Goal: Task Accomplishment & Management: Manage account settings

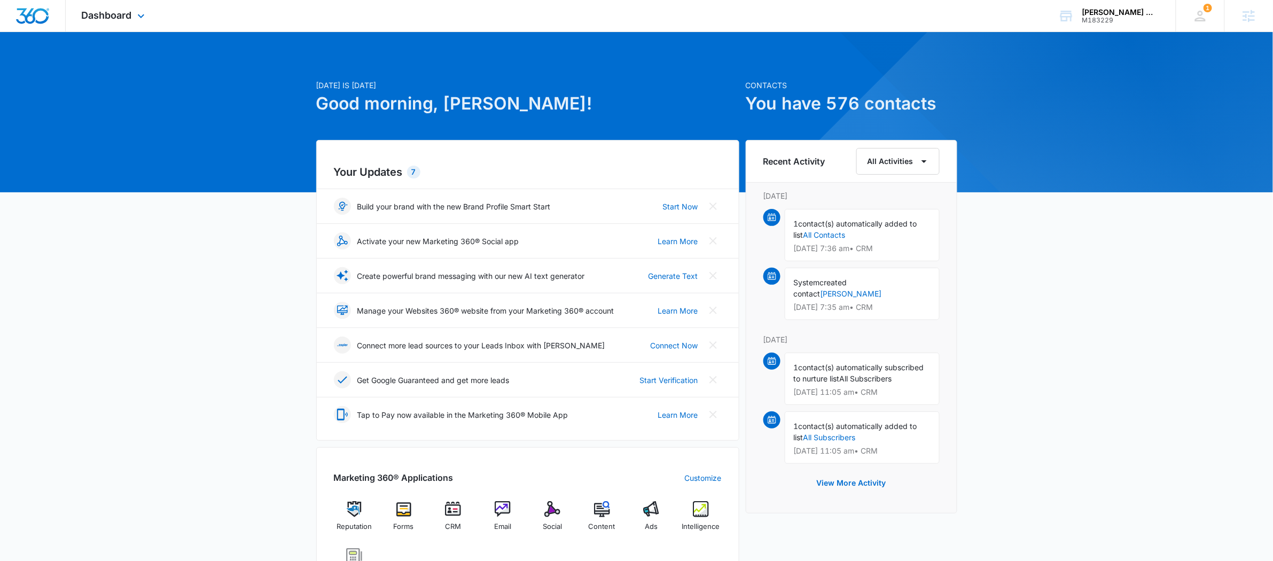
click at [154, 9] on div "Dashboard Apps Reputation Forms CRM Email Social POS Content Ads Intelligence F…" at bounding box center [115, 16] width 98 height 32
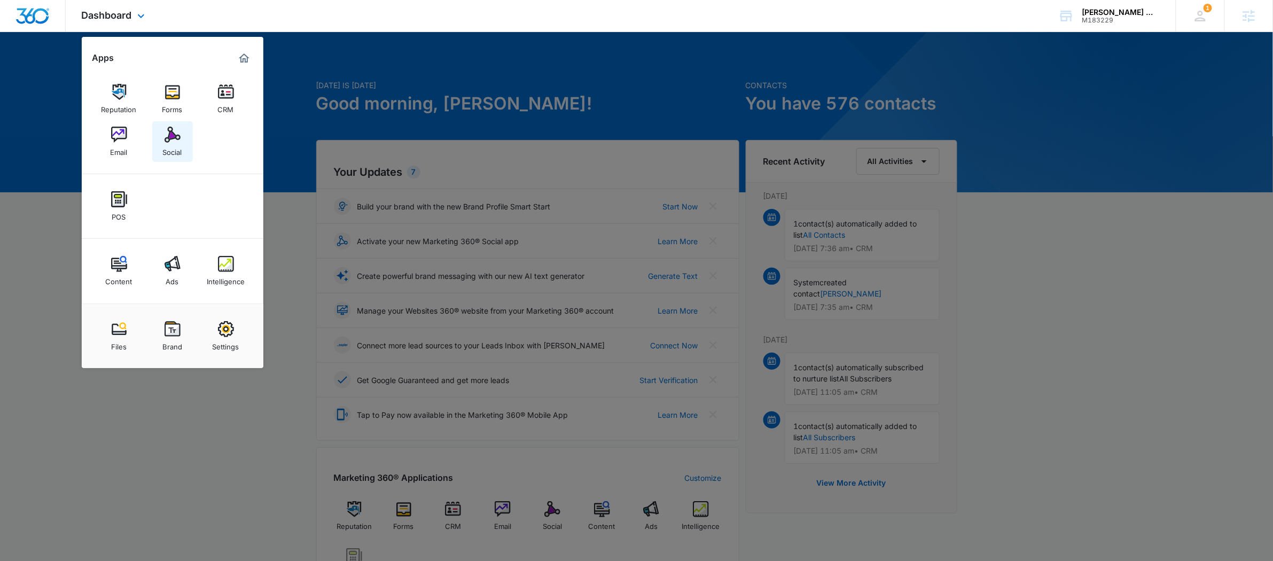
click at [168, 145] on div "Social" at bounding box center [172, 150] width 19 height 14
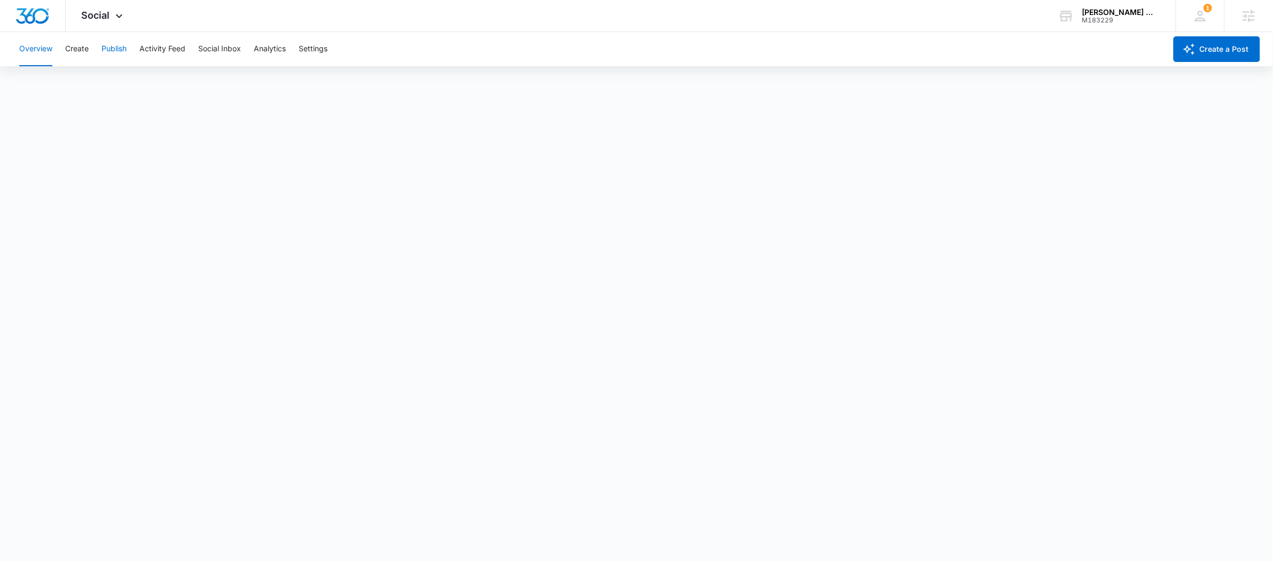
click at [115, 46] on button "Publish" at bounding box center [113, 49] width 25 height 34
click at [105, 19] on span "Social" at bounding box center [96, 15] width 28 height 11
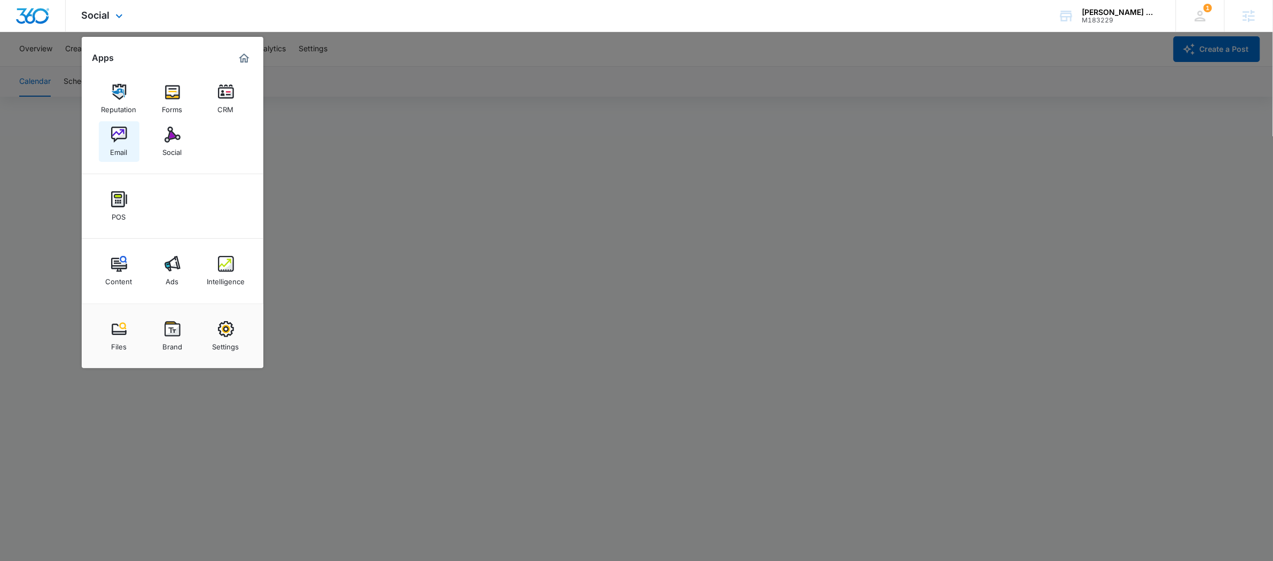
click at [127, 128] on link "Email" at bounding box center [119, 141] width 41 height 41
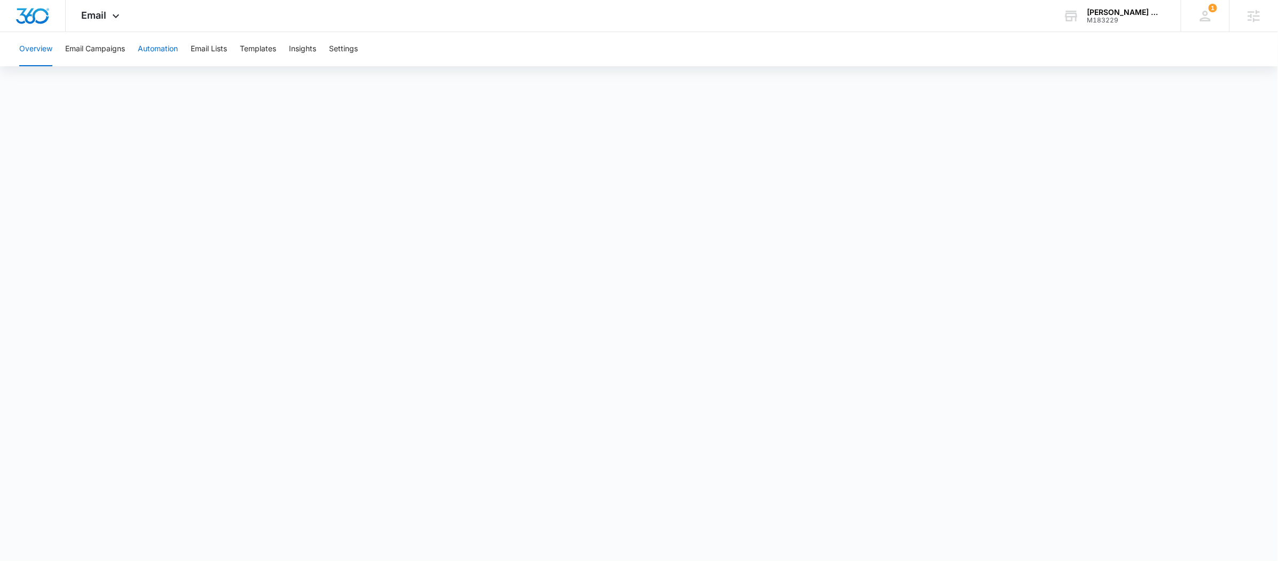
click at [154, 51] on button "Automation" at bounding box center [158, 49] width 40 height 34
click at [106, 18] on span "Email" at bounding box center [94, 15] width 25 height 11
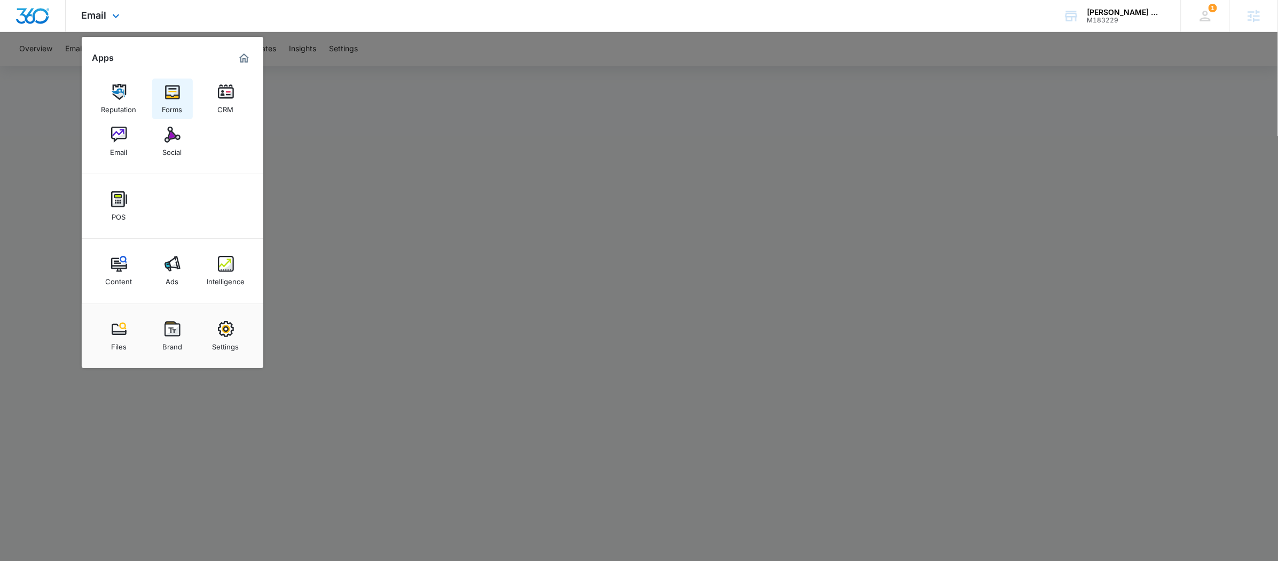
click at [167, 98] on img at bounding box center [173, 92] width 16 height 16
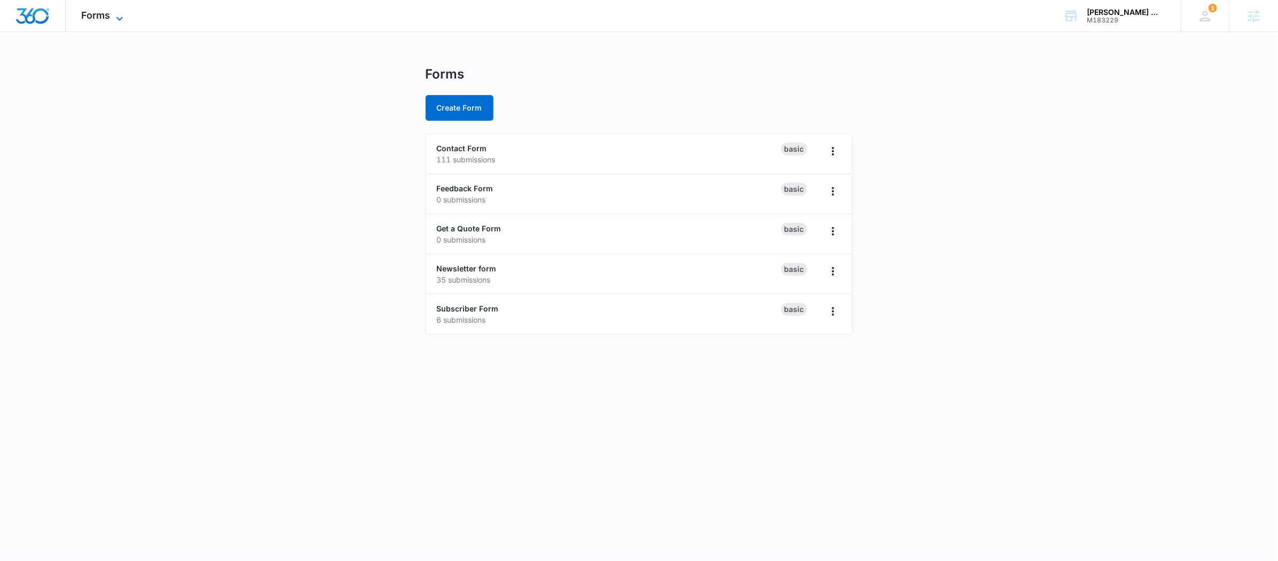
click at [123, 9] on div "Forms Apps Reputation Forms CRM Email Social POS Content Ads Intelligence Files…" at bounding box center [104, 16] width 76 height 32
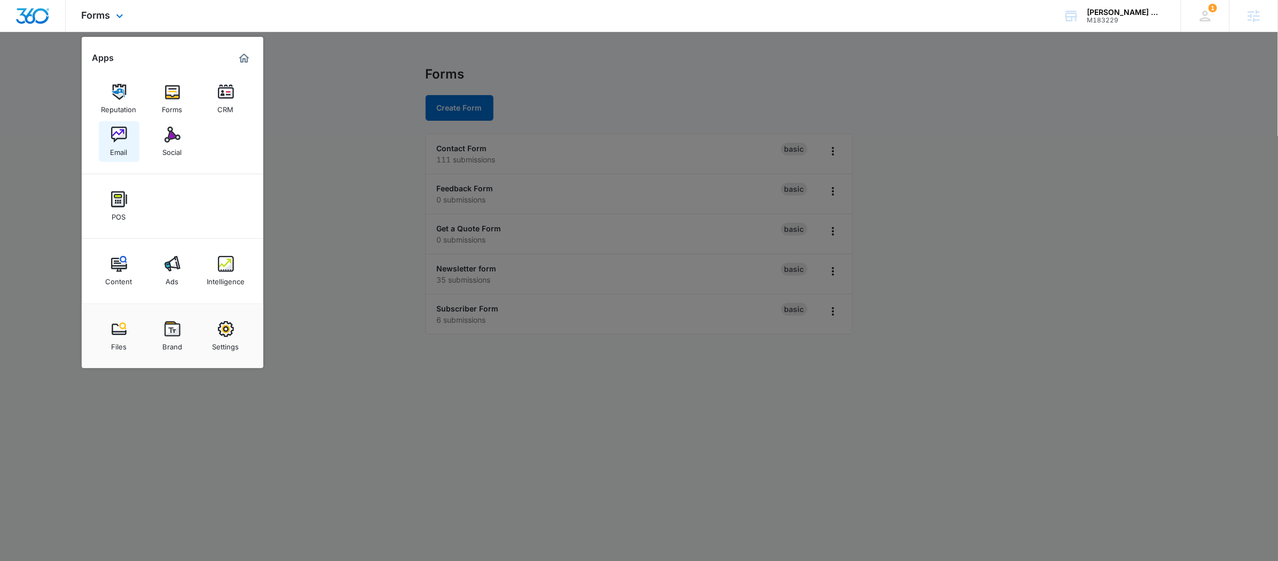
click at [129, 138] on link "Email" at bounding box center [119, 141] width 41 height 41
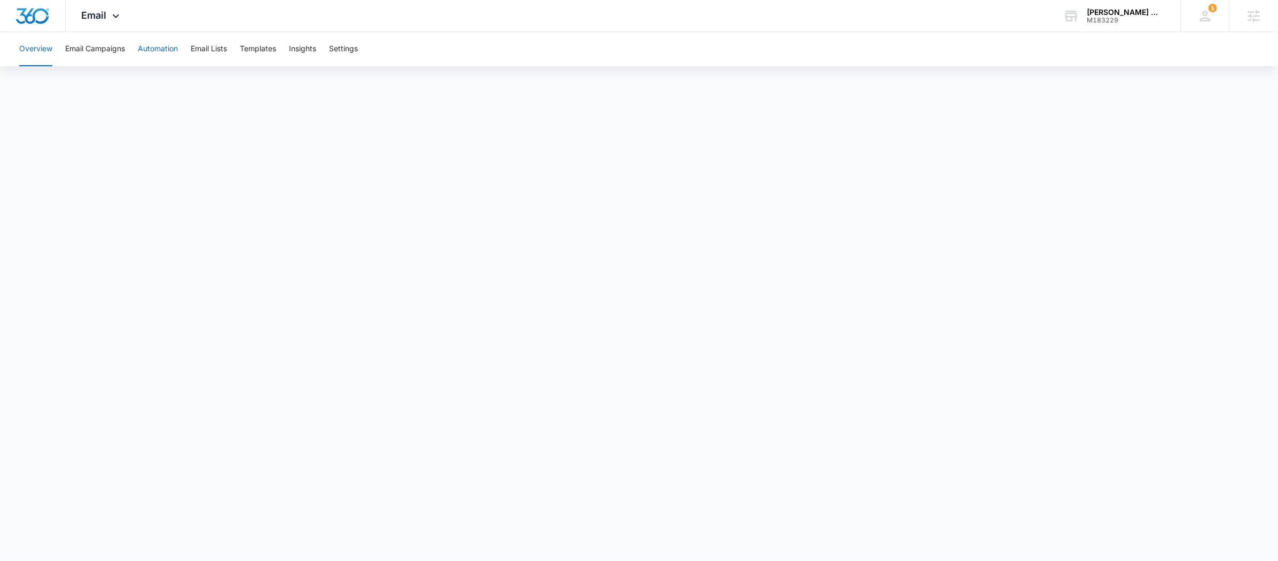
click at [170, 45] on button "Automation" at bounding box center [158, 49] width 40 height 34
click at [91, 10] on span "Email" at bounding box center [94, 15] width 25 height 11
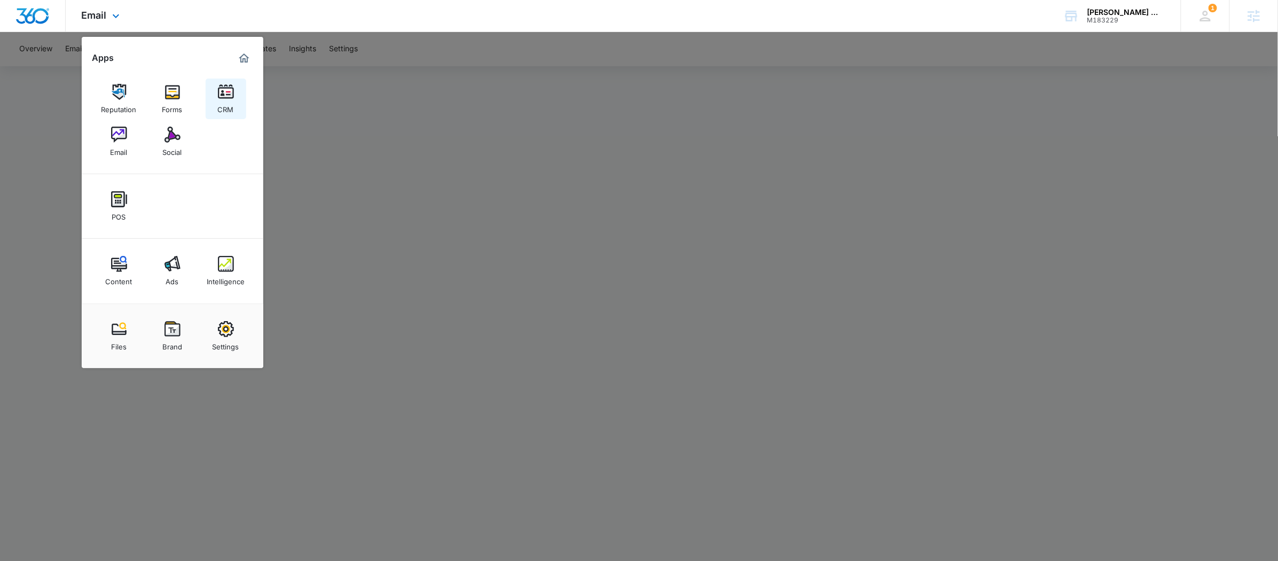
click at [221, 92] on img at bounding box center [226, 92] width 16 height 16
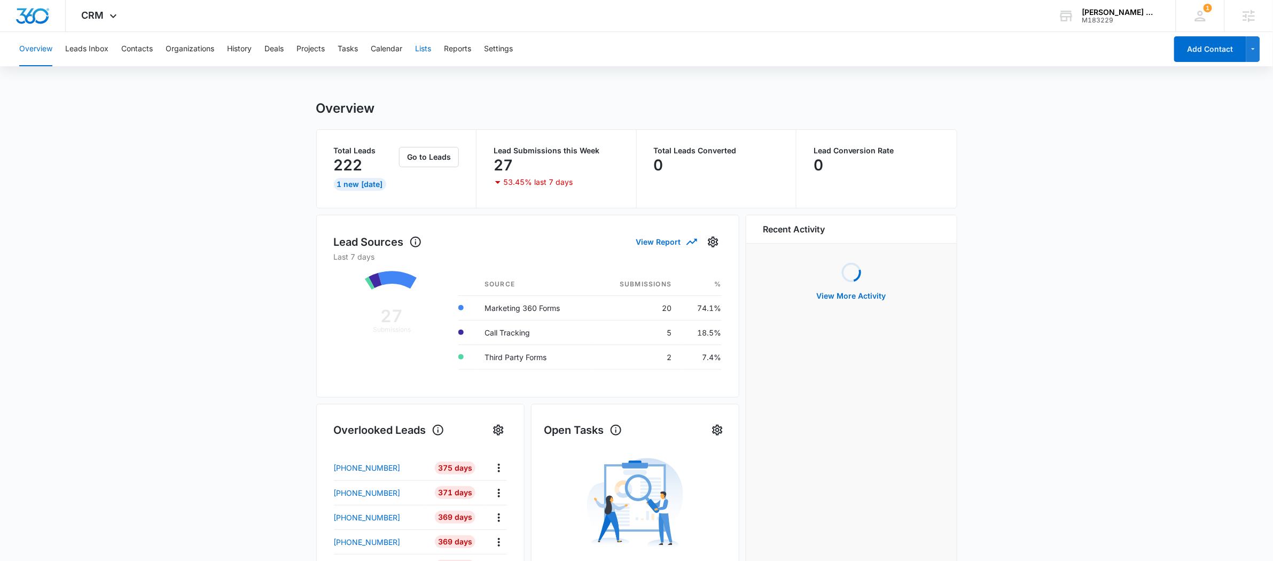
click at [431, 48] on button "Lists" at bounding box center [423, 49] width 16 height 34
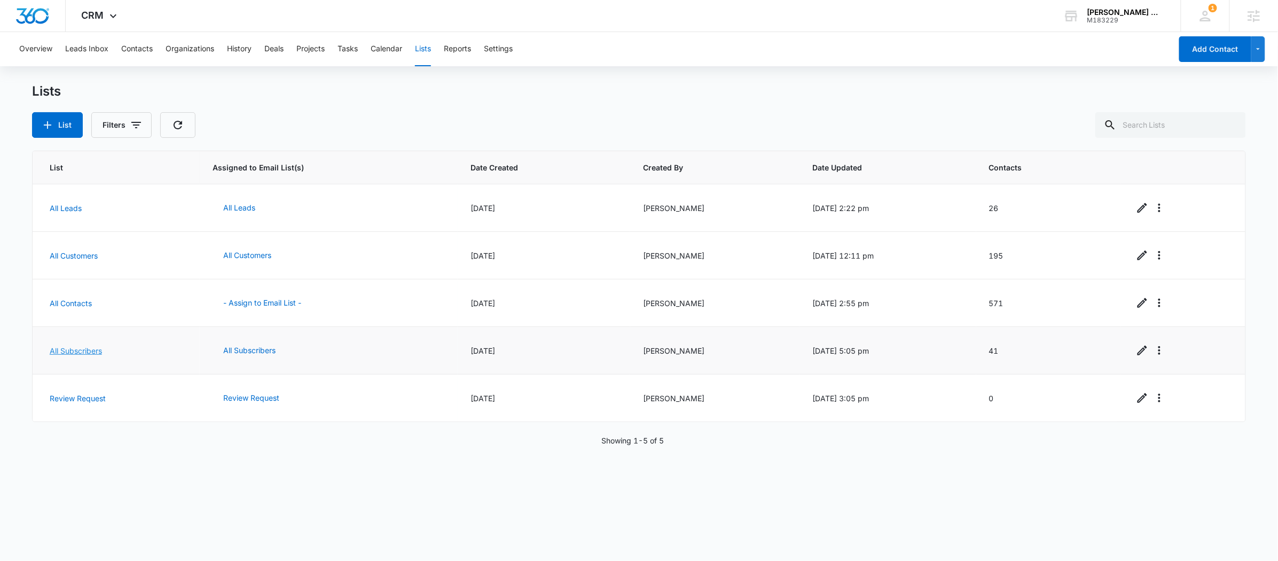
click at [90, 350] on link "All Subscribers" at bounding box center [76, 350] width 52 height 9
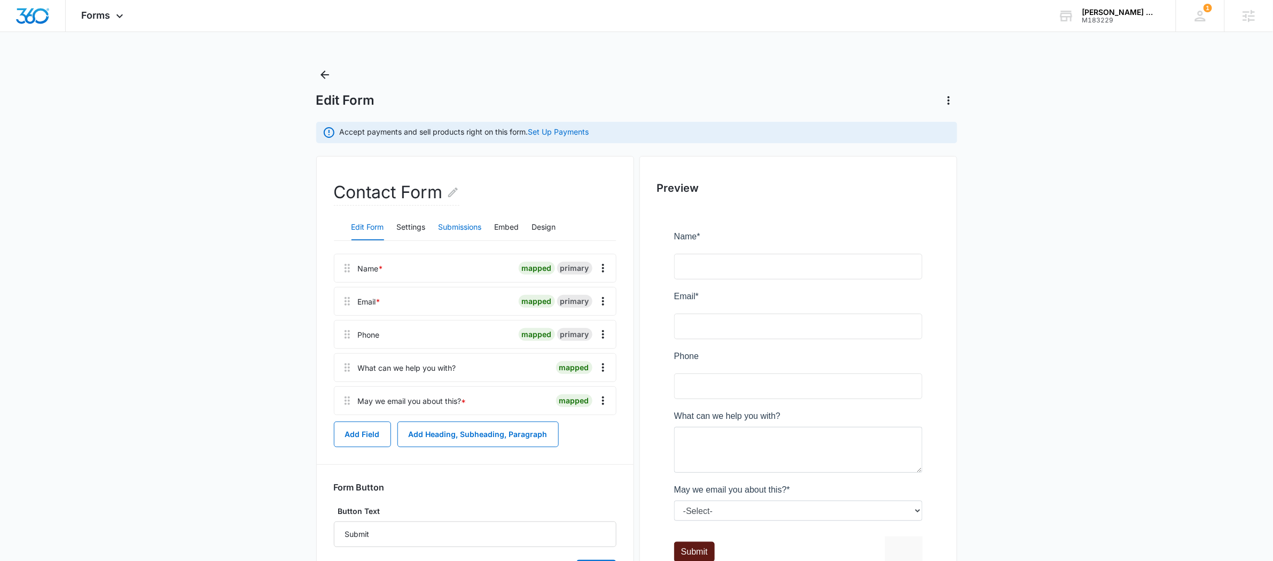
click at [451, 230] on button "Submissions" at bounding box center [460, 228] width 43 height 26
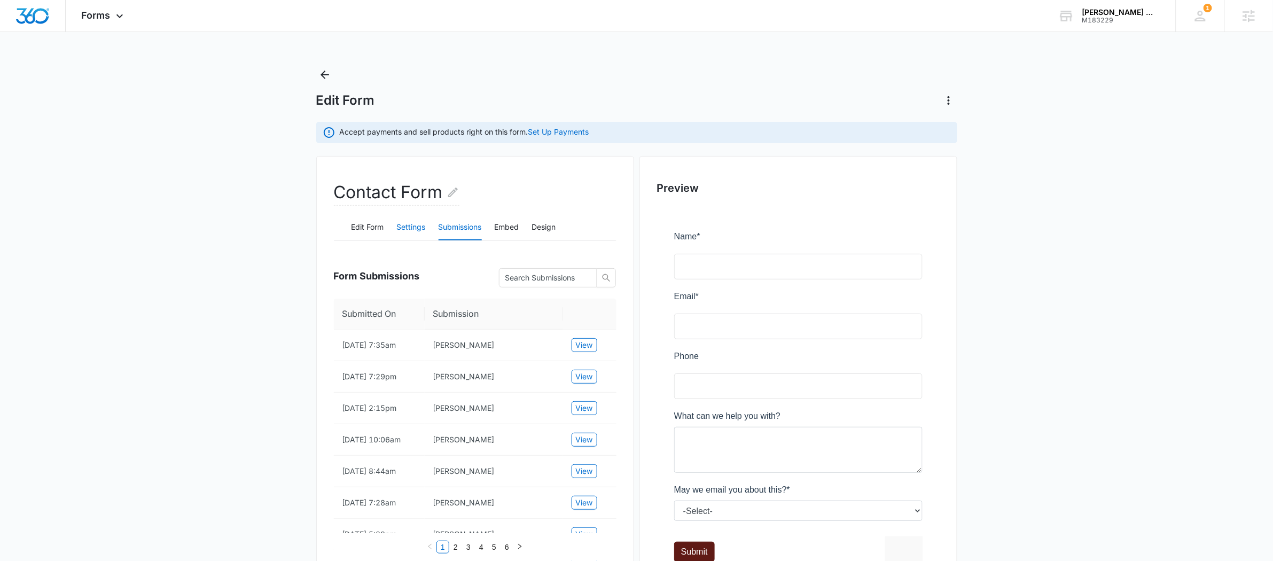
click at [405, 221] on button "Settings" at bounding box center [411, 228] width 29 height 26
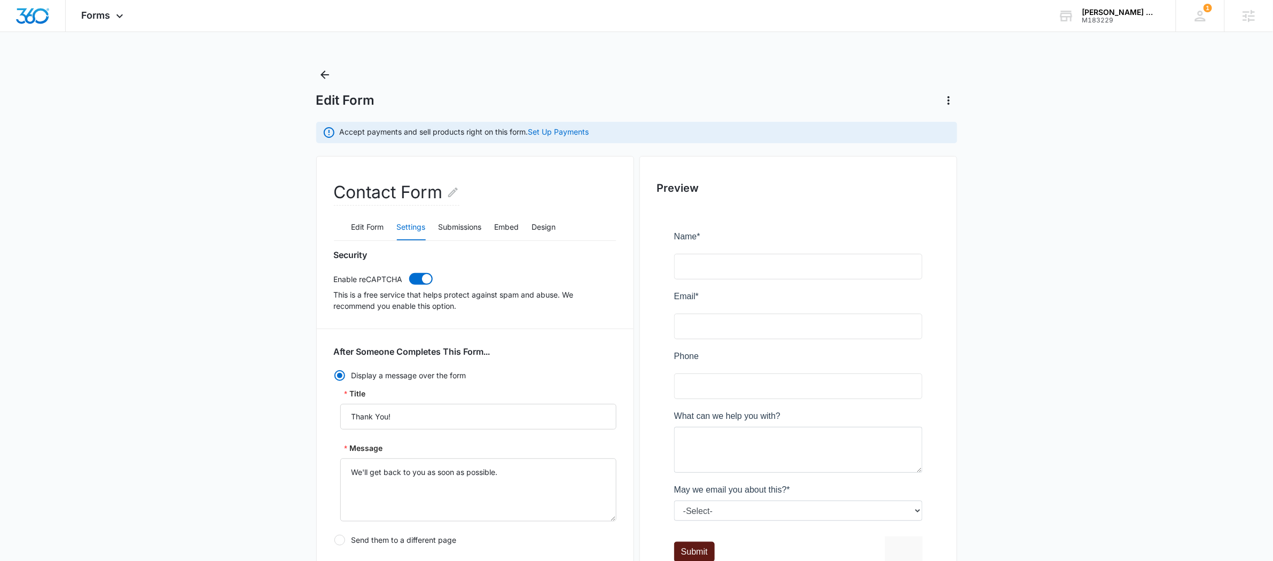
radio input "true"
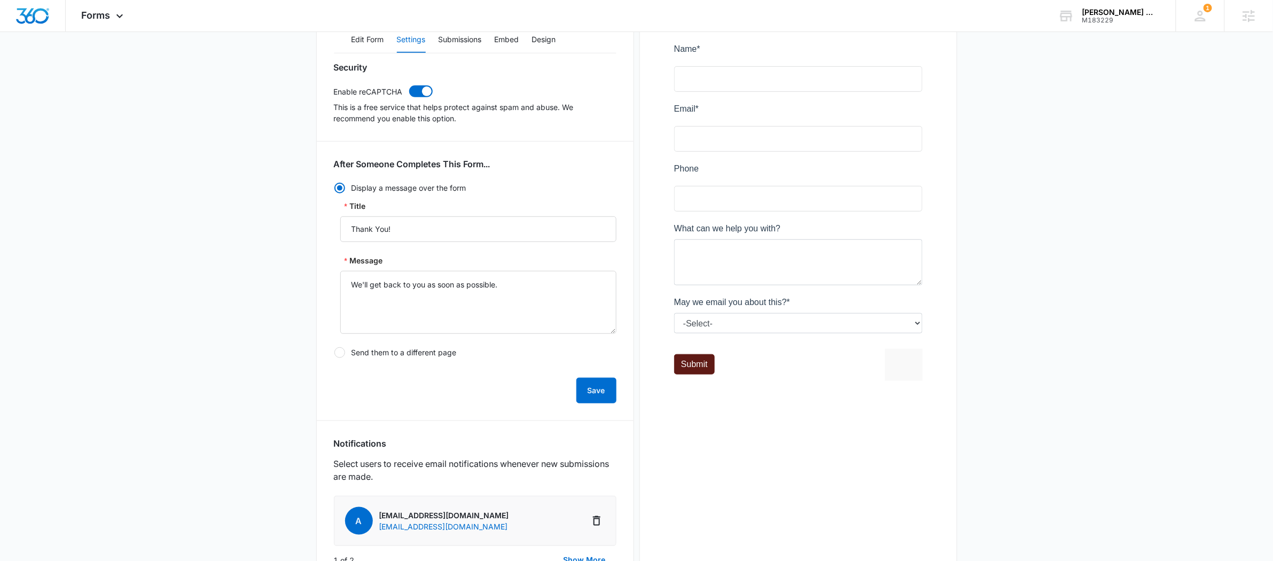
scroll to position [404, 0]
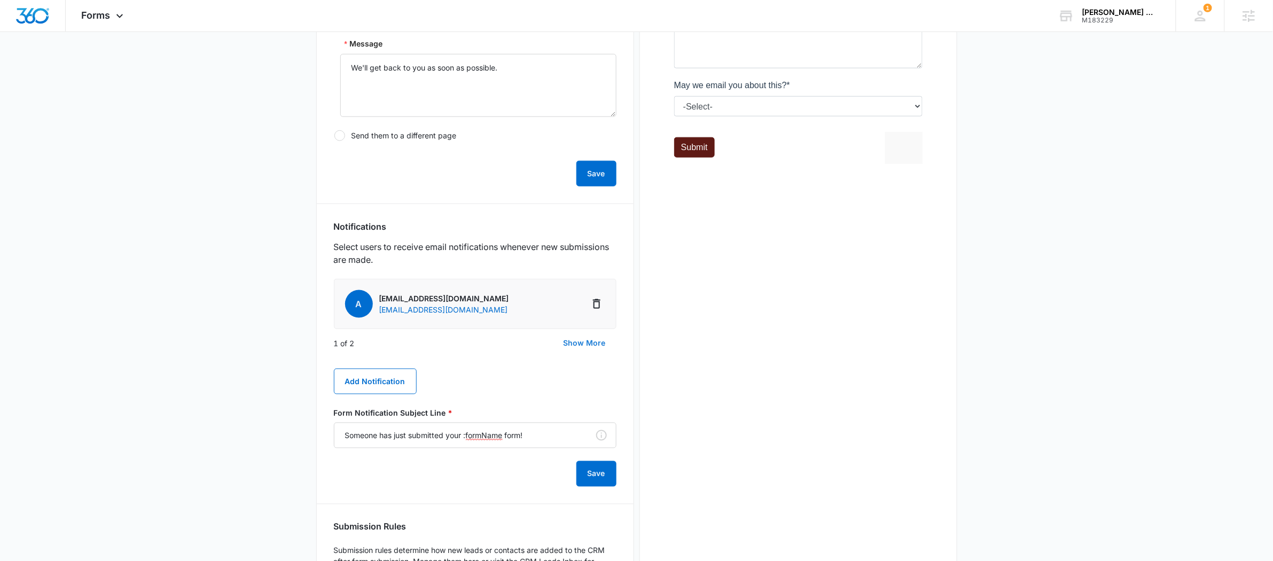
click at [584, 340] on button "Show More" at bounding box center [585, 343] width 64 height 26
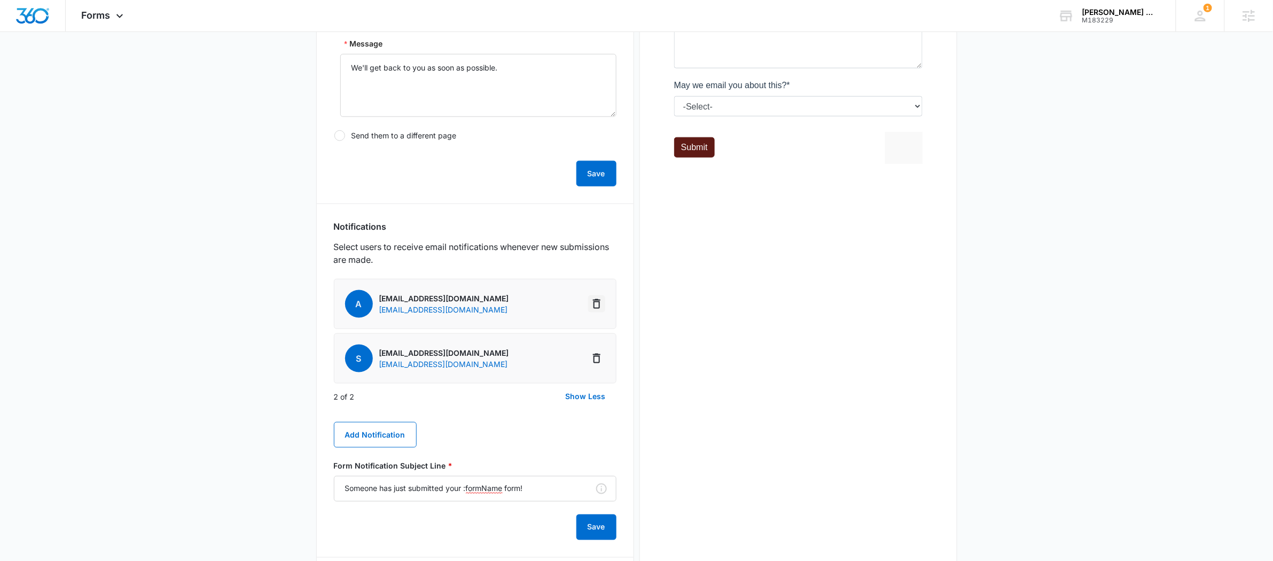
click at [597, 302] on icon "Delete Notification" at bounding box center [596, 304] width 7 height 10
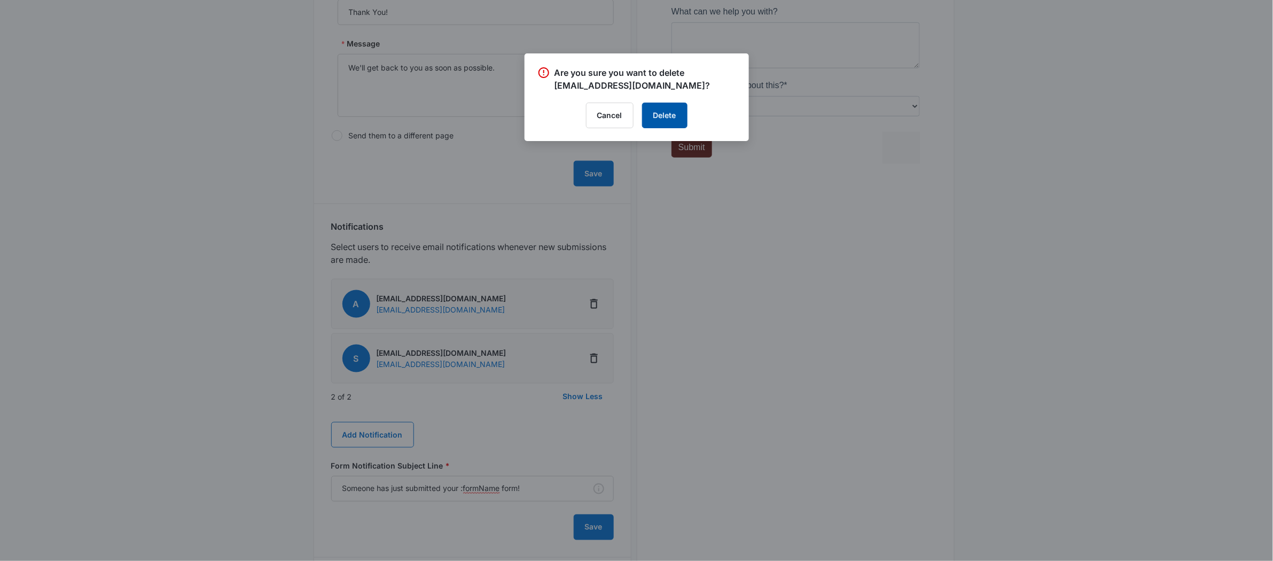
click at [655, 118] on button "Delete" at bounding box center [664, 116] width 45 height 26
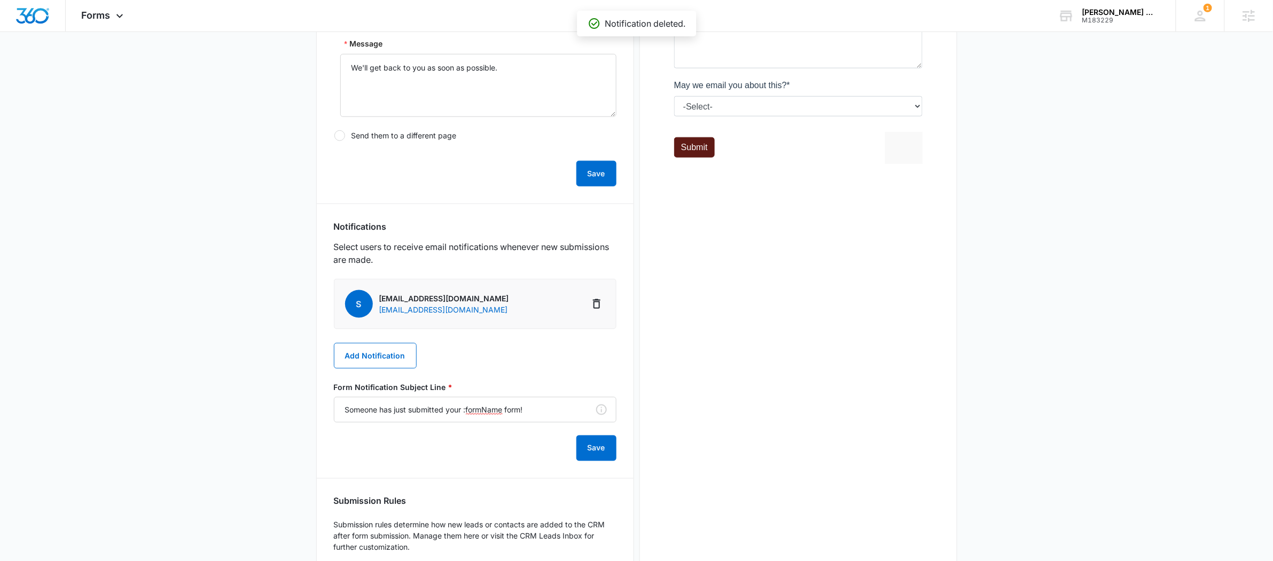
click at [365, 371] on div "s sales@ravensglenn.com sales@ravensglenn.com Add Notification Form Notificatio…" at bounding box center [475, 370] width 283 height 182
click at [370, 365] on button "Add Notification" at bounding box center [375, 356] width 83 height 26
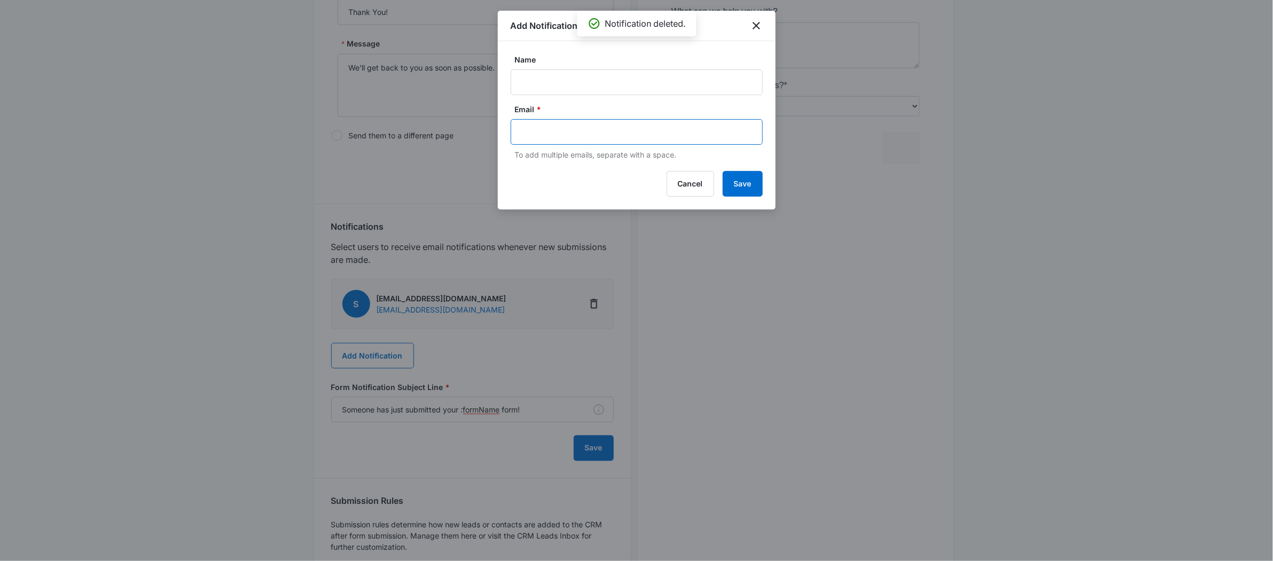
click at [569, 131] on input "text" at bounding box center [638, 132] width 232 height 16
paste input "Steve@ravensglenn.com"
type input "Steve@ravensglenn.com"
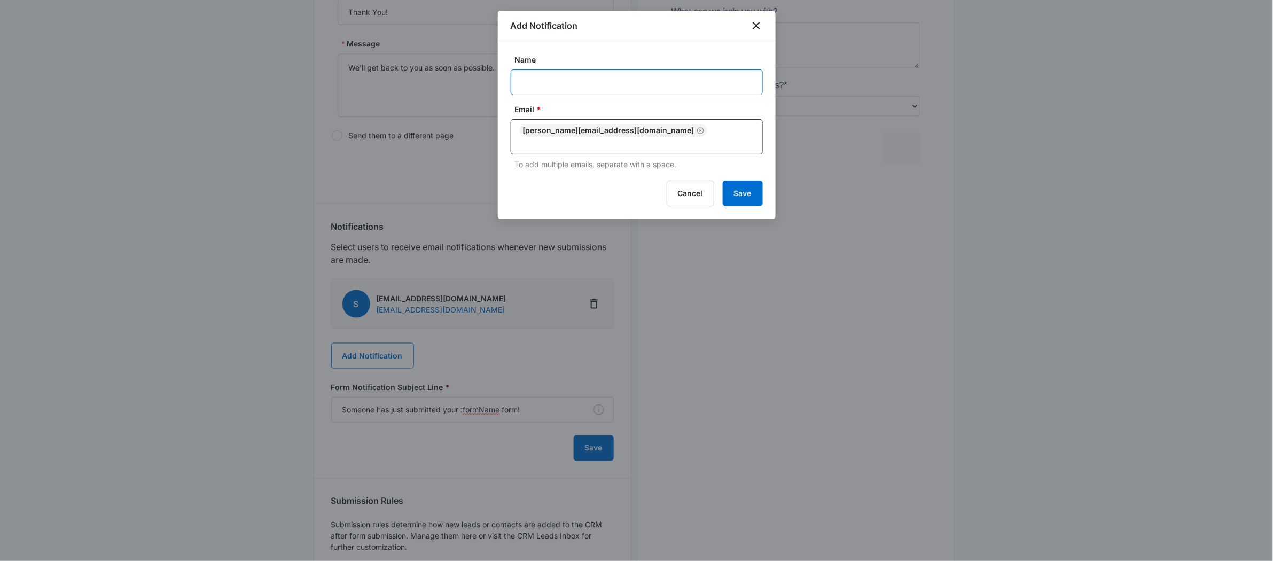
click at [559, 81] on input "Name" at bounding box center [637, 82] width 252 height 26
paste input "Steve@ravensglenn.com"
type input "Steve@ravensglenn.com"
click at [740, 186] on button "Save" at bounding box center [743, 194] width 40 height 26
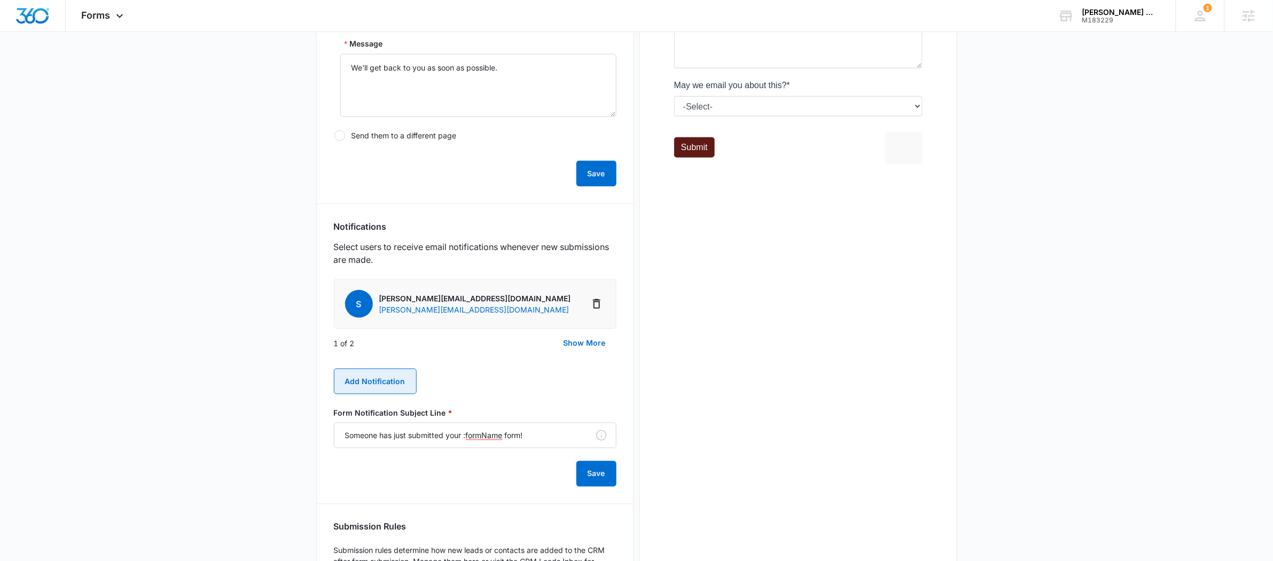
scroll to position [0, 0]
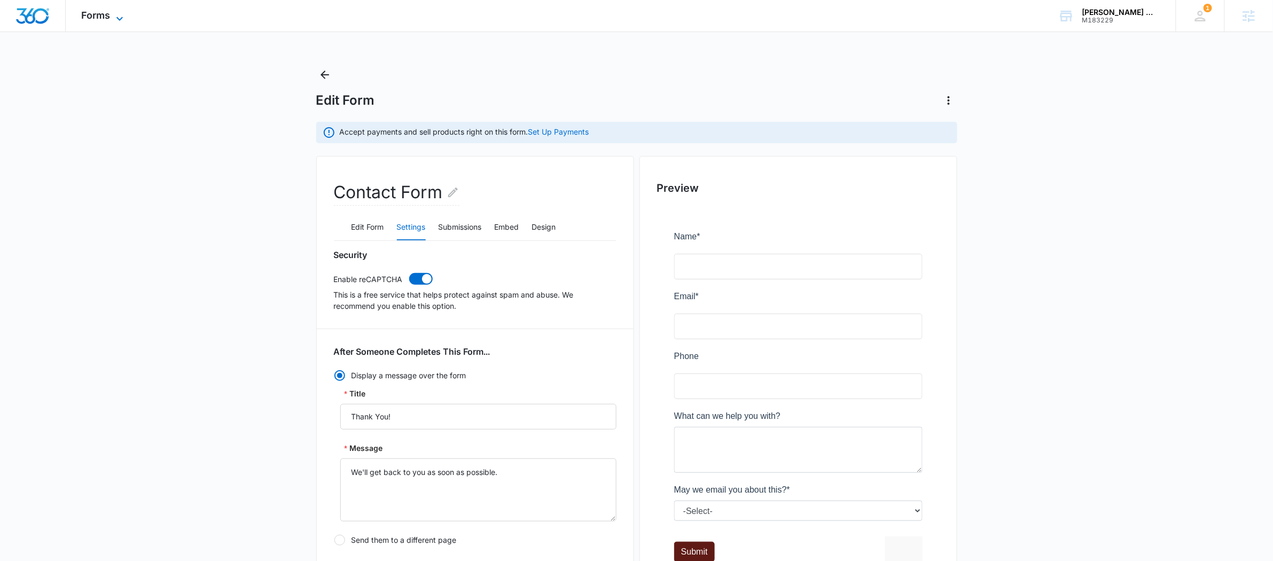
click at [107, 17] on span "Forms" at bounding box center [96, 15] width 29 height 11
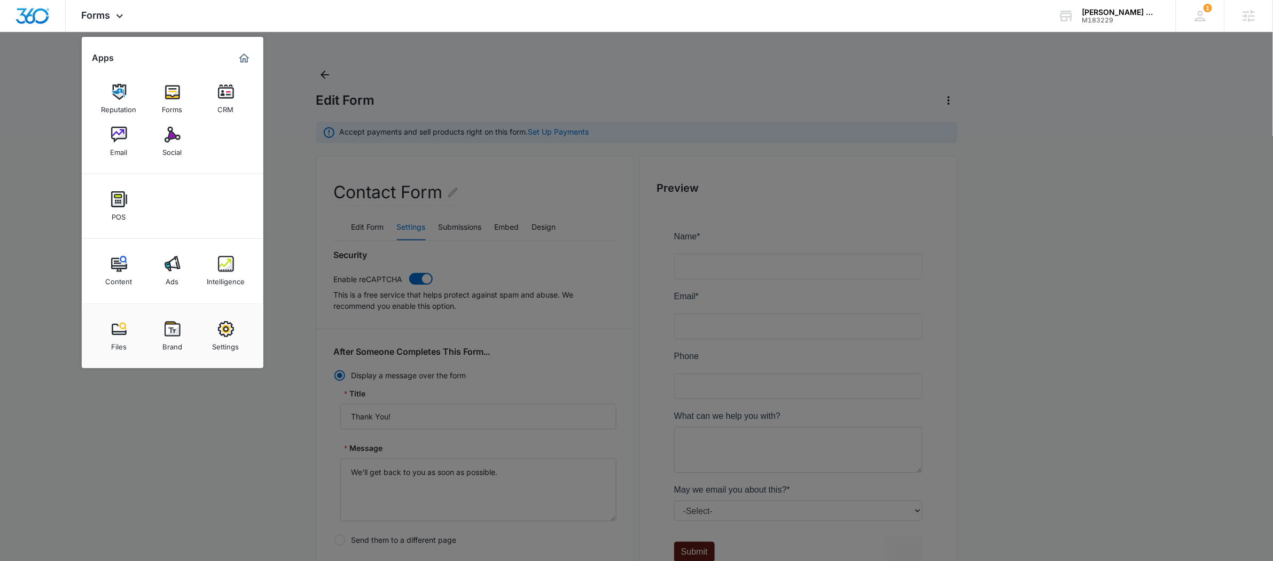
click at [302, 194] on div at bounding box center [636, 280] width 1273 height 561
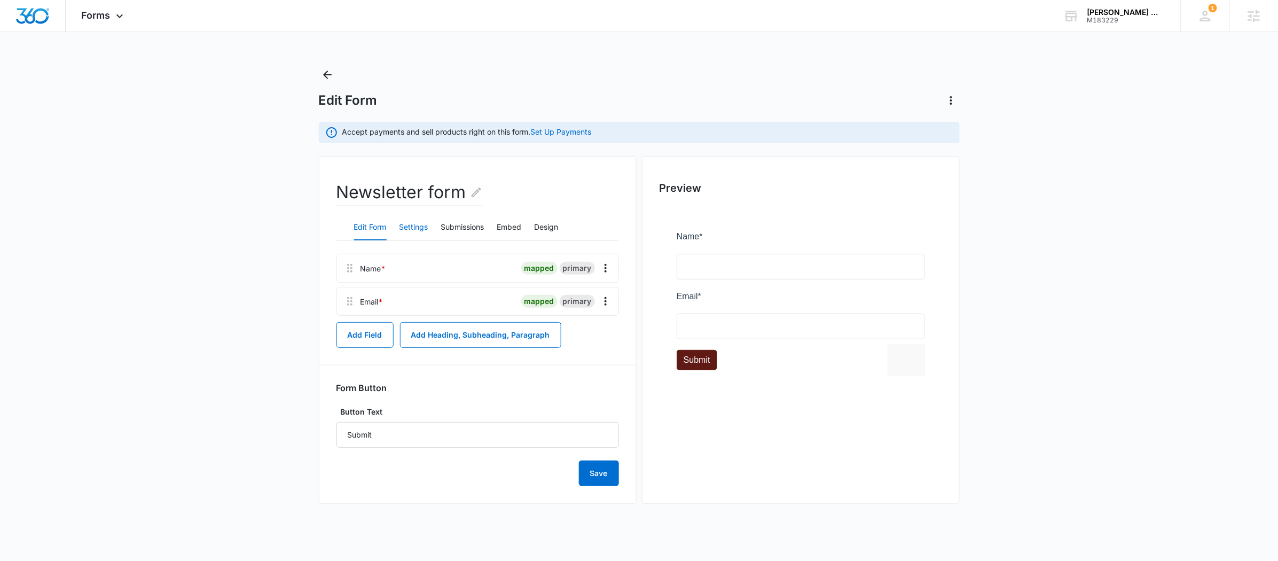
click at [414, 226] on button "Settings" at bounding box center [414, 228] width 29 height 26
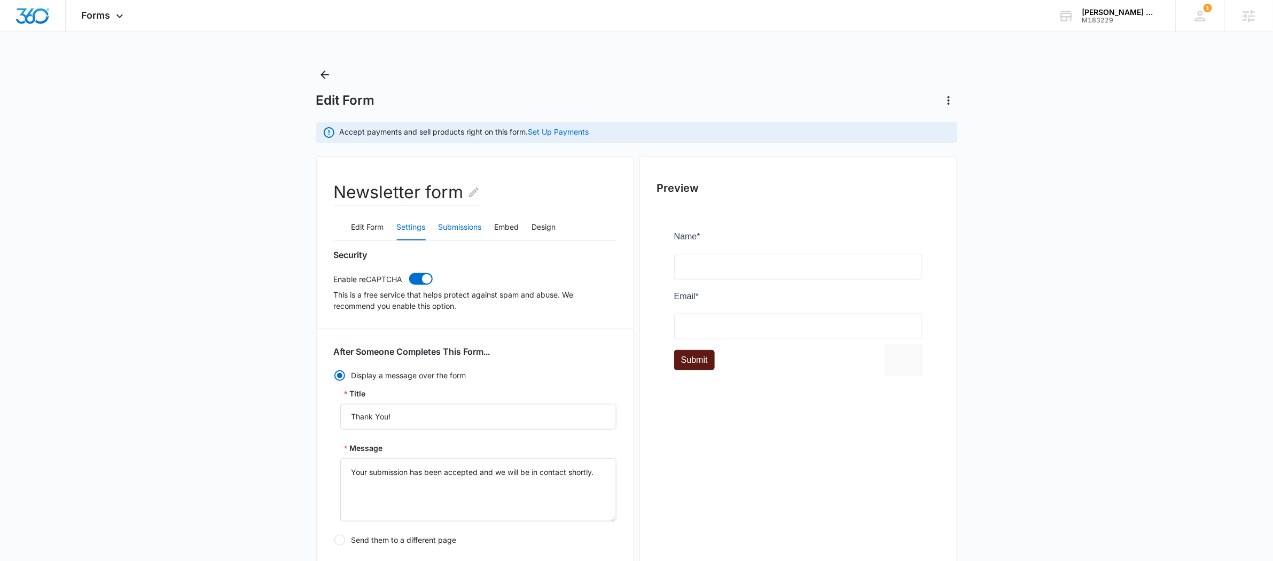
click at [470, 225] on button "Submissions" at bounding box center [460, 228] width 43 height 26
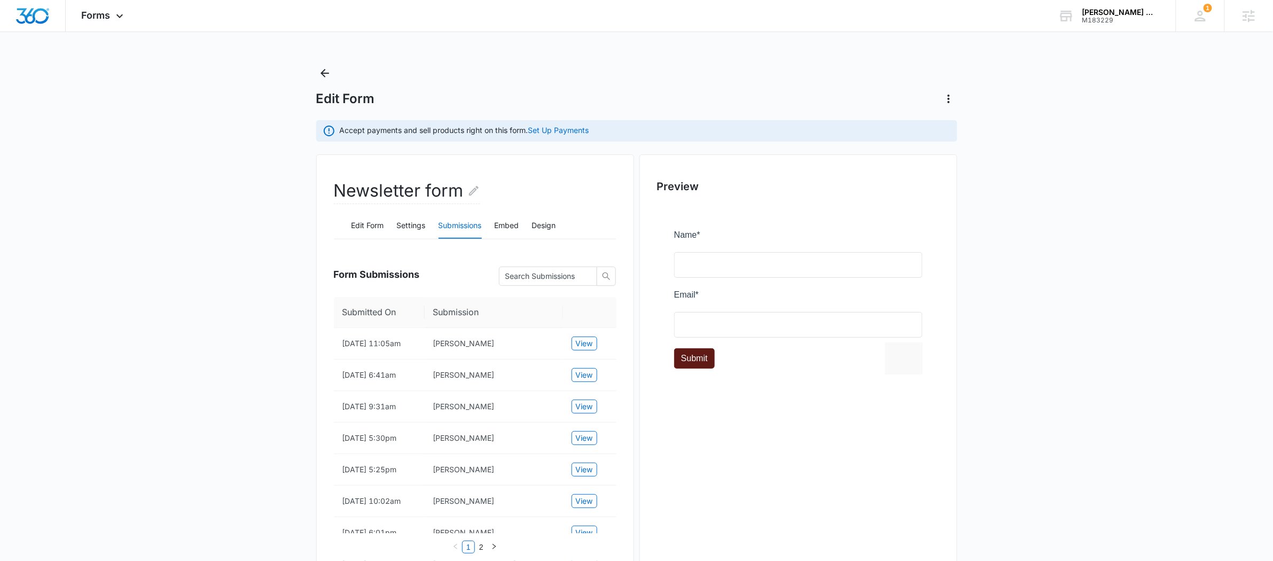
scroll to position [35, 0]
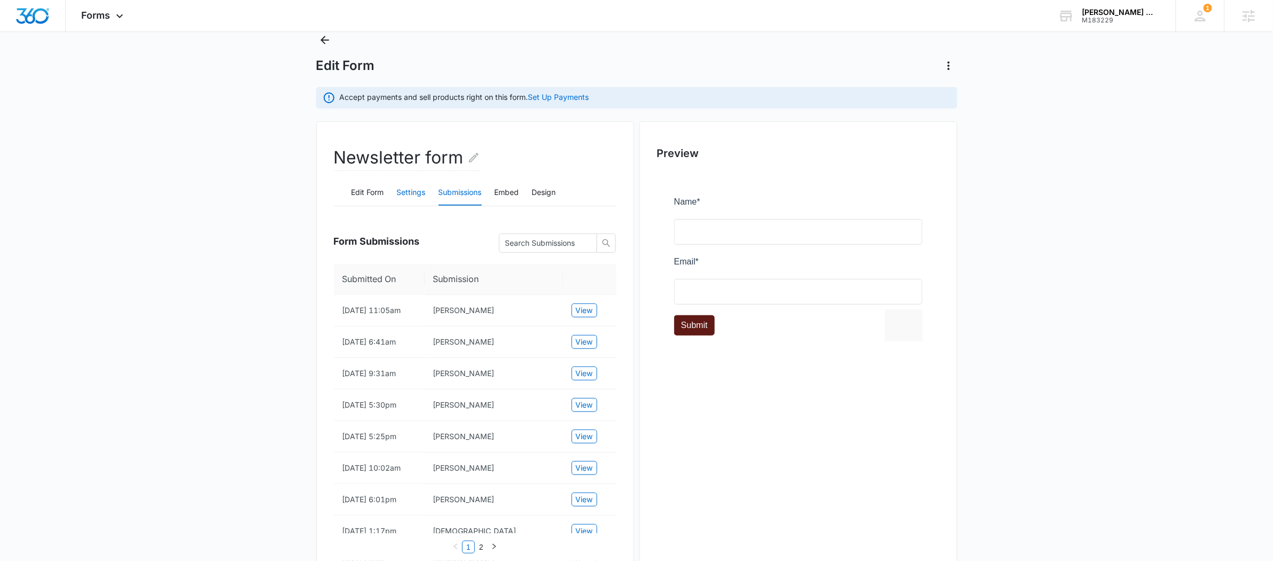
click at [403, 184] on button "Settings" at bounding box center [411, 193] width 29 height 26
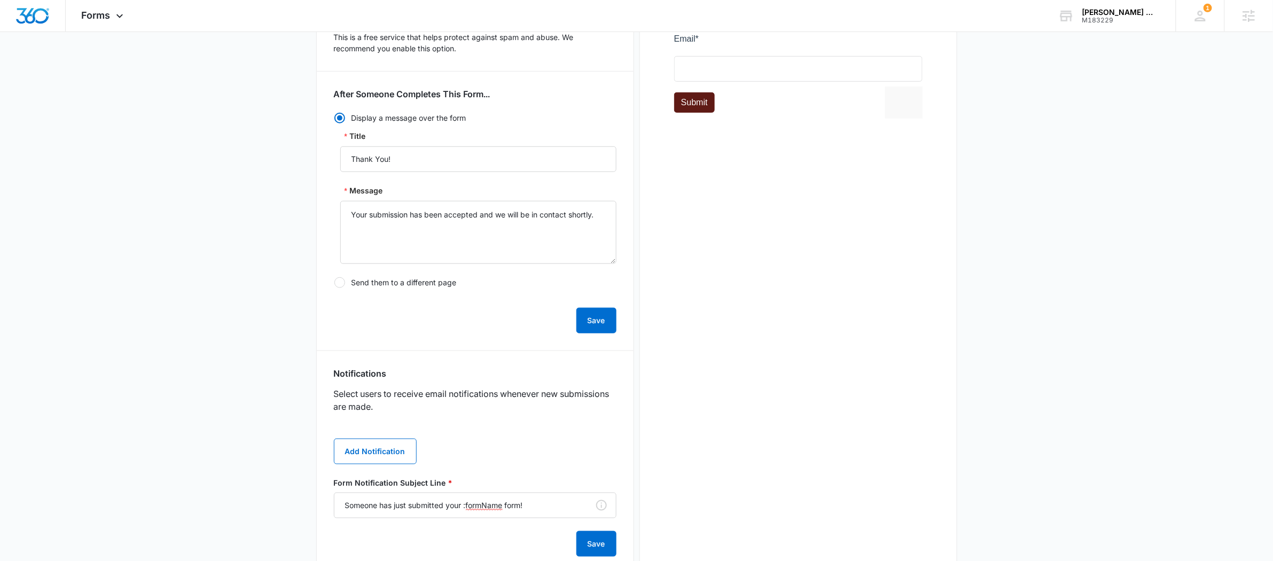
scroll to position [424, 0]
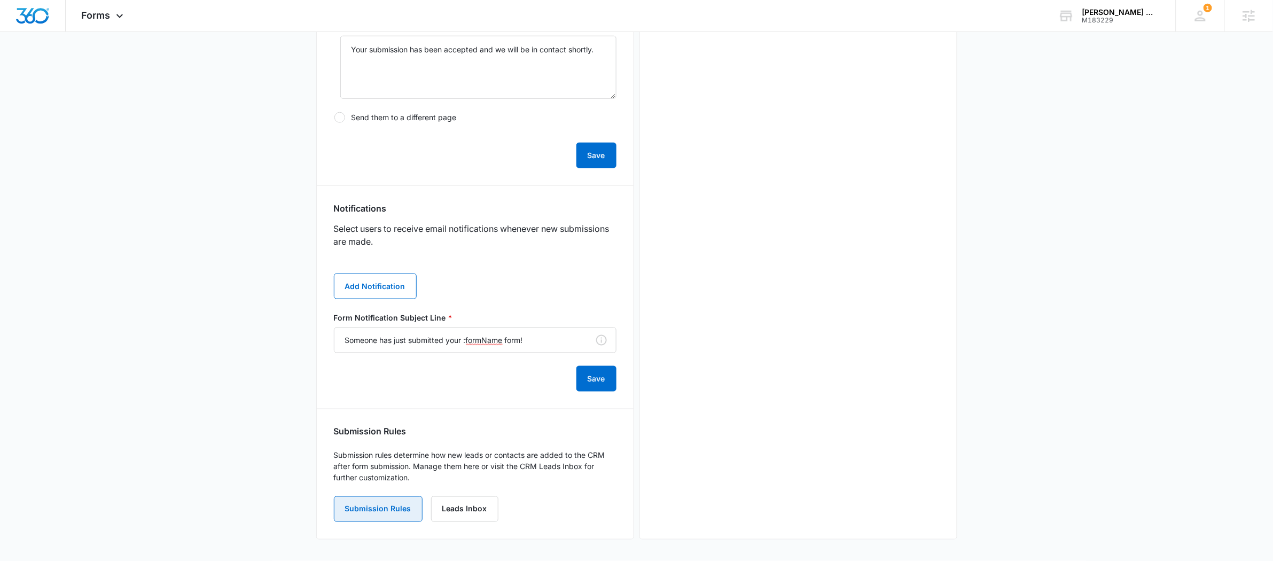
click at [398, 504] on button "Submission Rules" at bounding box center [378, 509] width 89 height 26
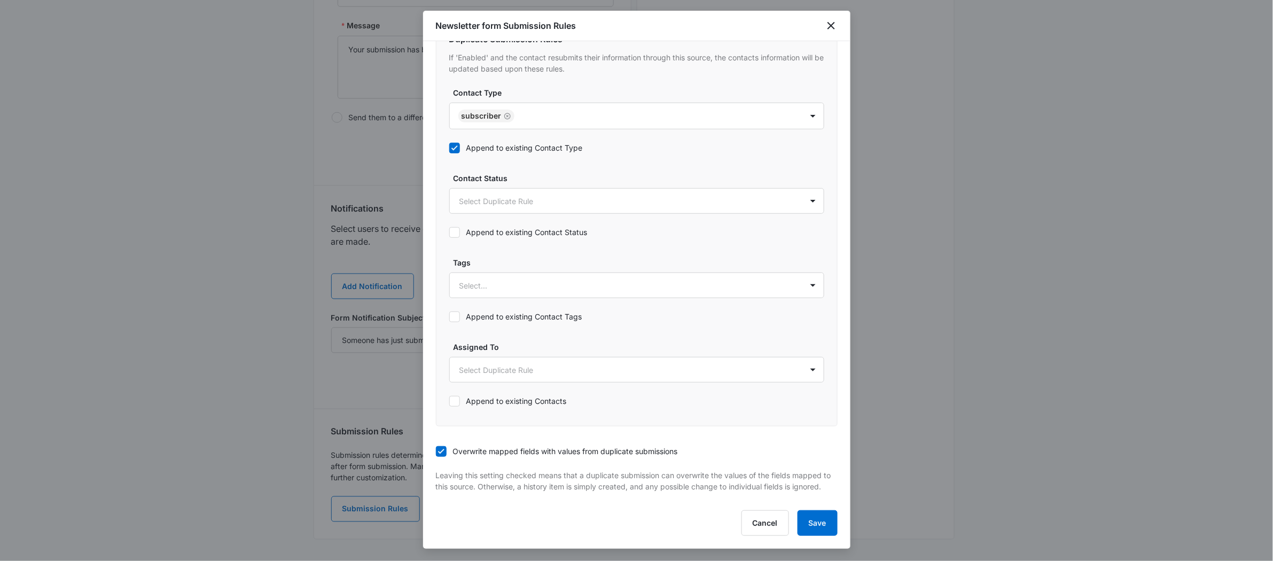
scroll to position [0, 0]
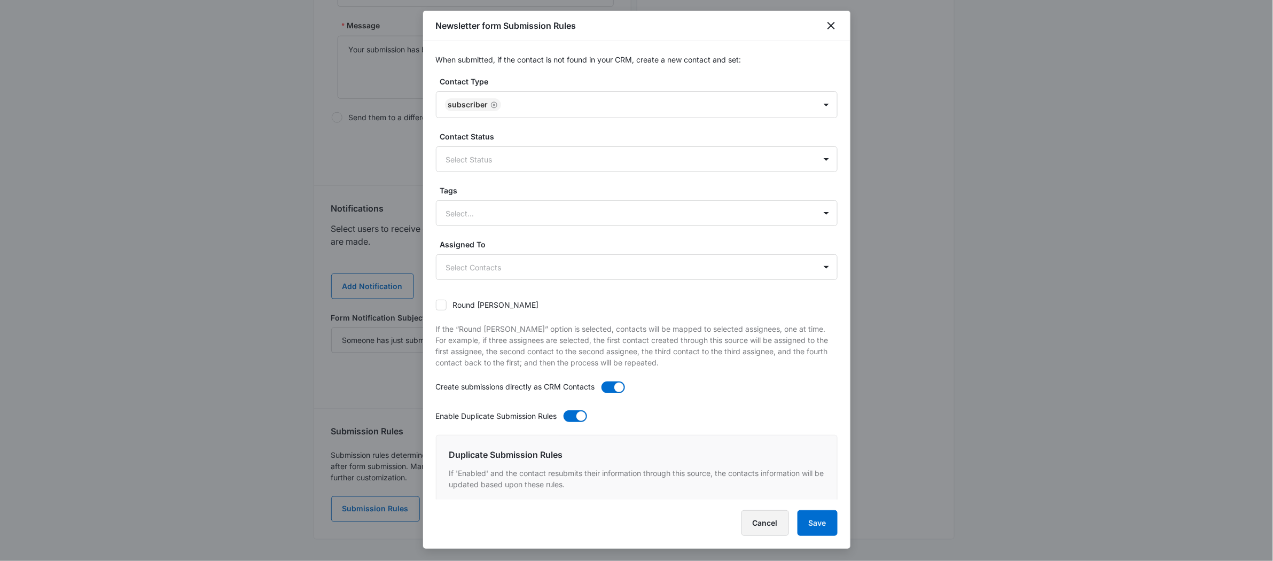
click at [765, 519] on button "Cancel" at bounding box center [765, 523] width 48 height 26
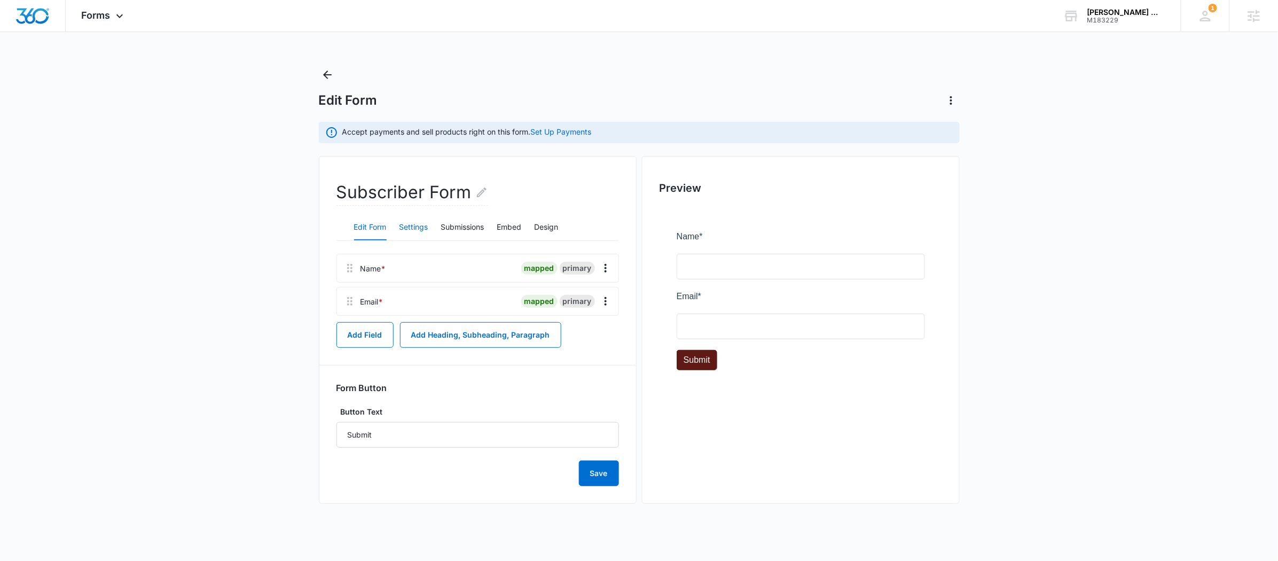
click at [419, 221] on button "Settings" at bounding box center [414, 228] width 29 height 26
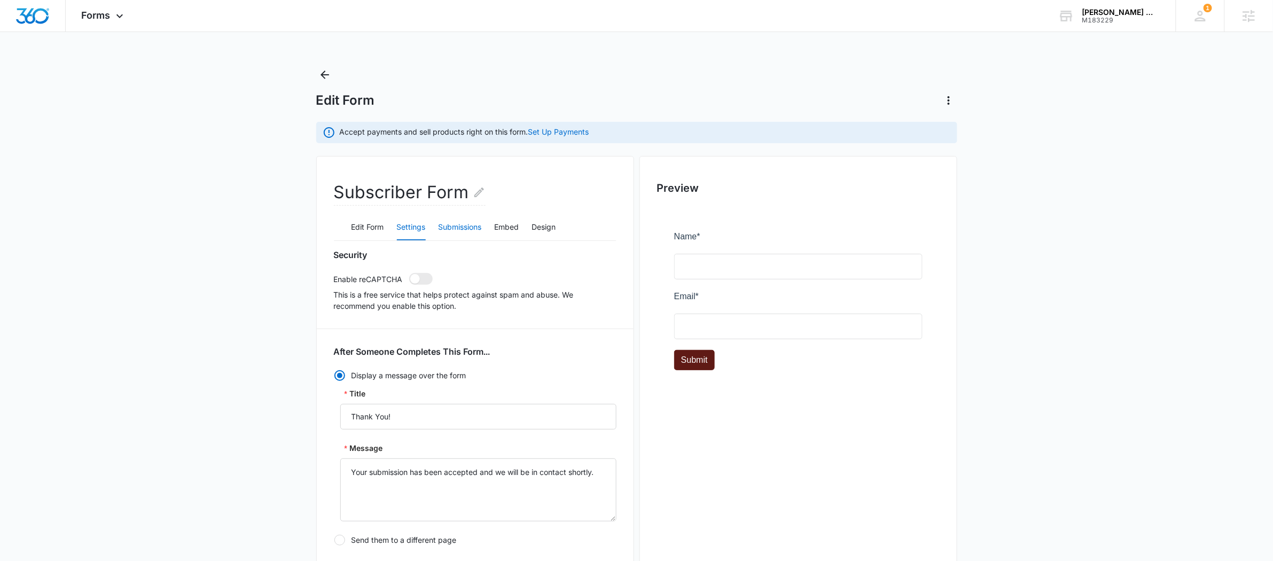
click at [466, 225] on button "Submissions" at bounding box center [460, 228] width 43 height 26
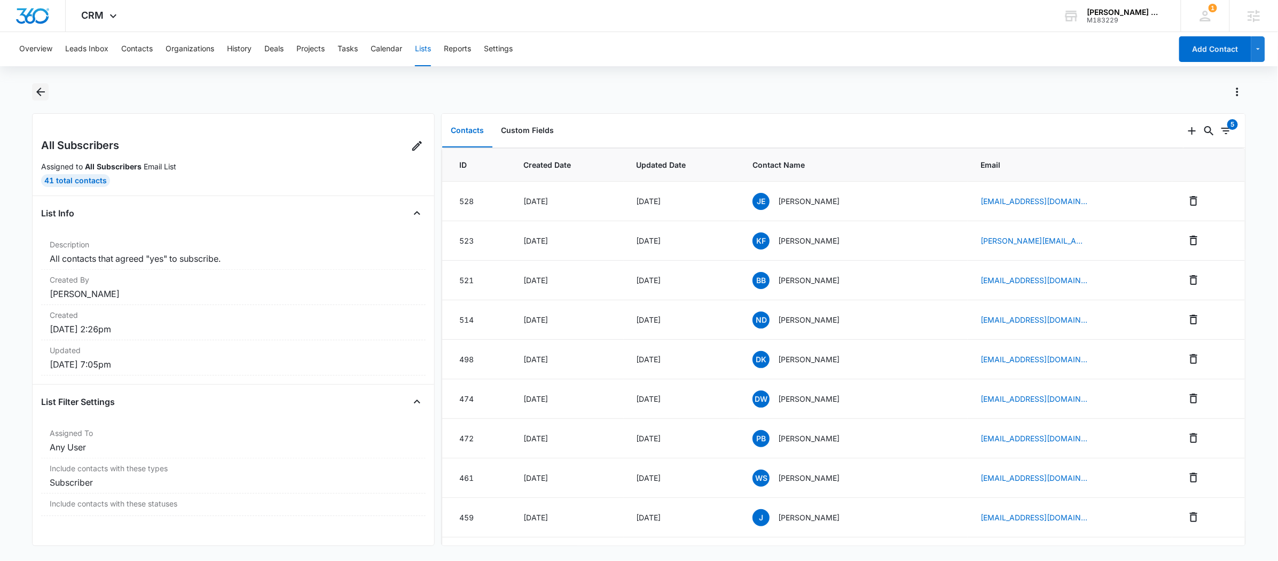
click at [46, 88] on icon "Back" at bounding box center [40, 91] width 13 height 13
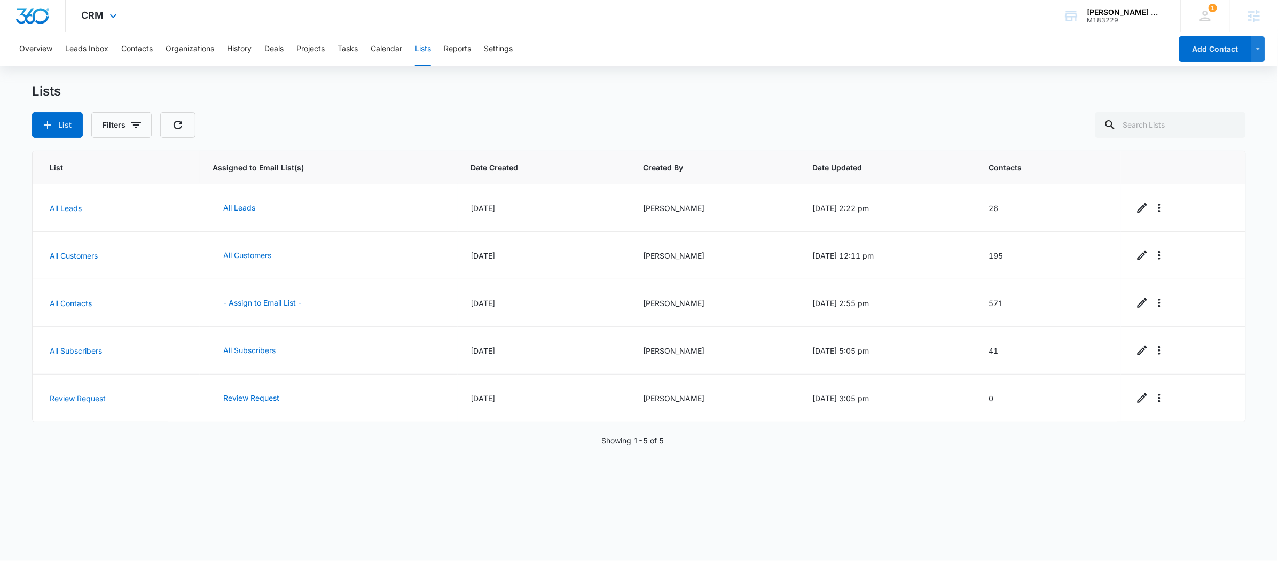
click at [126, 18] on div "CRM Apps Reputation Forms CRM Email Social POS Content Ads Intelligence Files B…" at bounding box center [101, 16] width 70 height 32
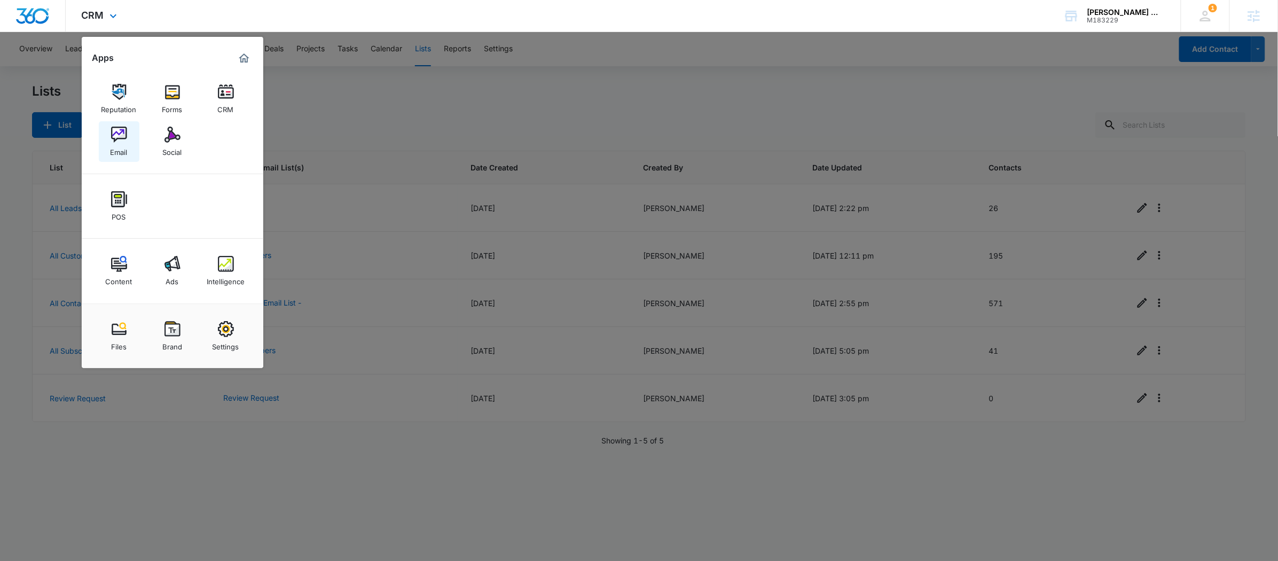
click at [132, 130] on link "Email" at bounding box center [119, 141] width 41 height 41
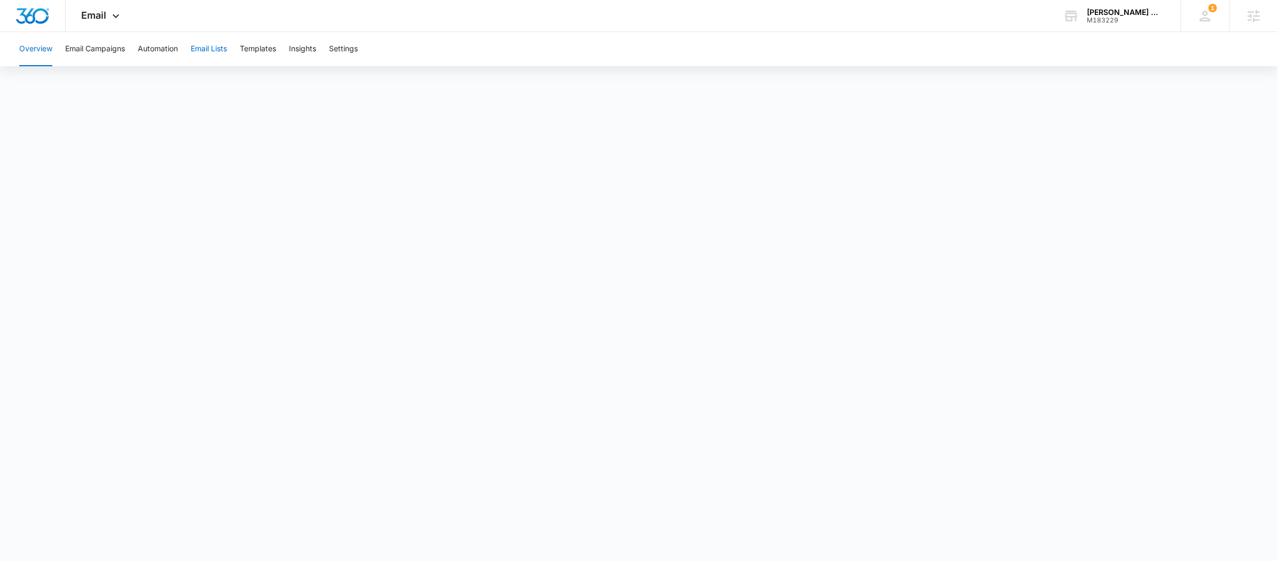
click at [214, 51] on button "Email Lists" at bounding box center [209, 49] width 36 height 34
click at [157, 50] on button "Automation" at bounding box center [158, 49] width 40 height 34
click at [123, 17] on div "Email Apps Reputation Forms CRM Email Social POS Content Ads Intelligence Files…" at bounding box center [102, 16] width 73 height 32
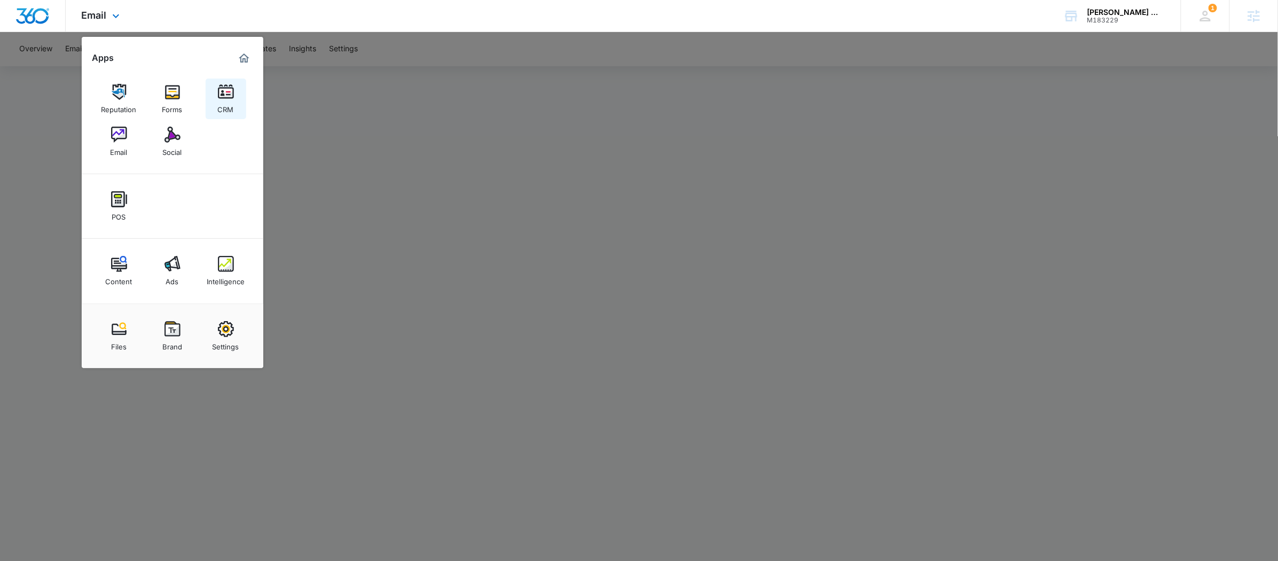
click at [229, 98] on img at bounding box center [226, 92] width 16 height 16
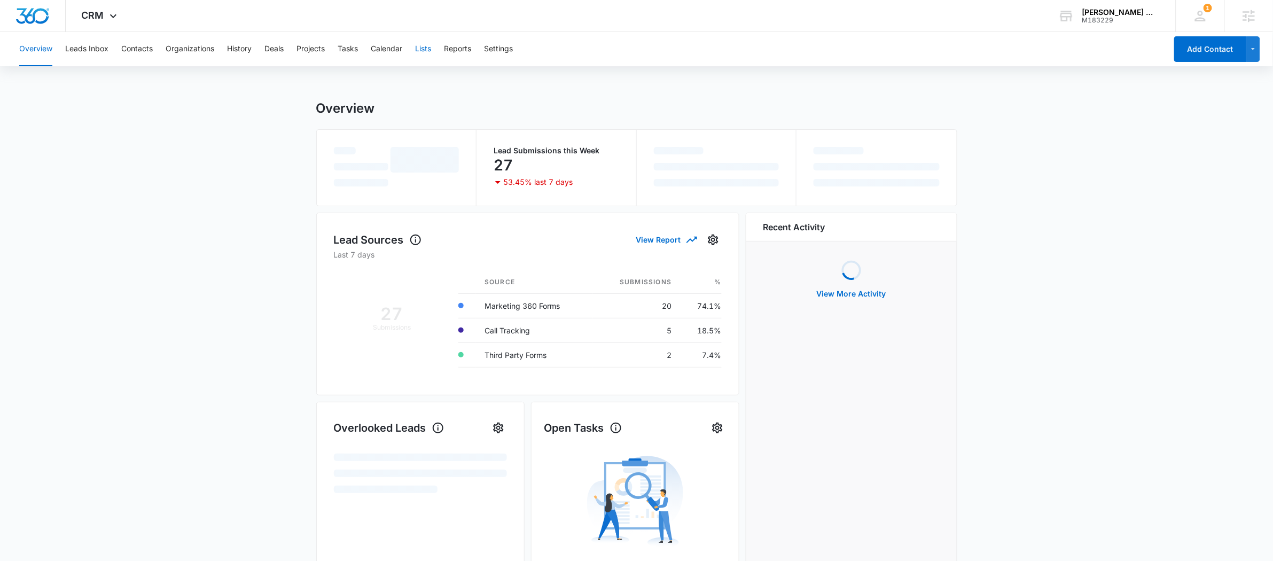
click at [429, 51] on button "Lists" at bounding box center [423, 49] width 16 height 34
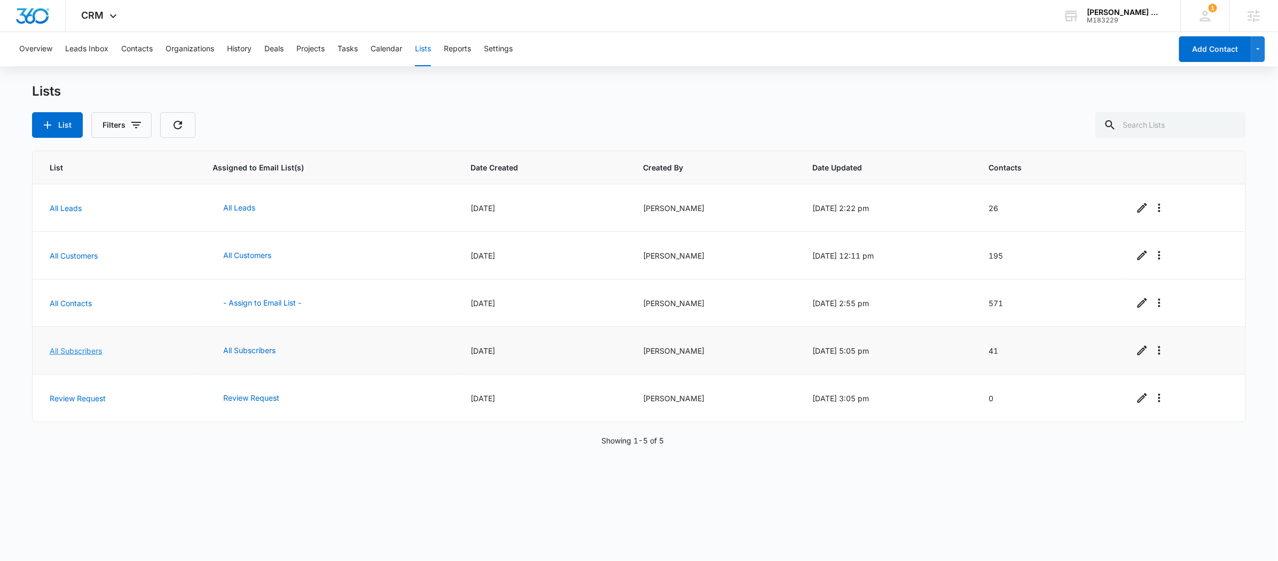
click at [61, 351] on link "All Subscribers" at bounding box center [76, 350] width 52 height 9
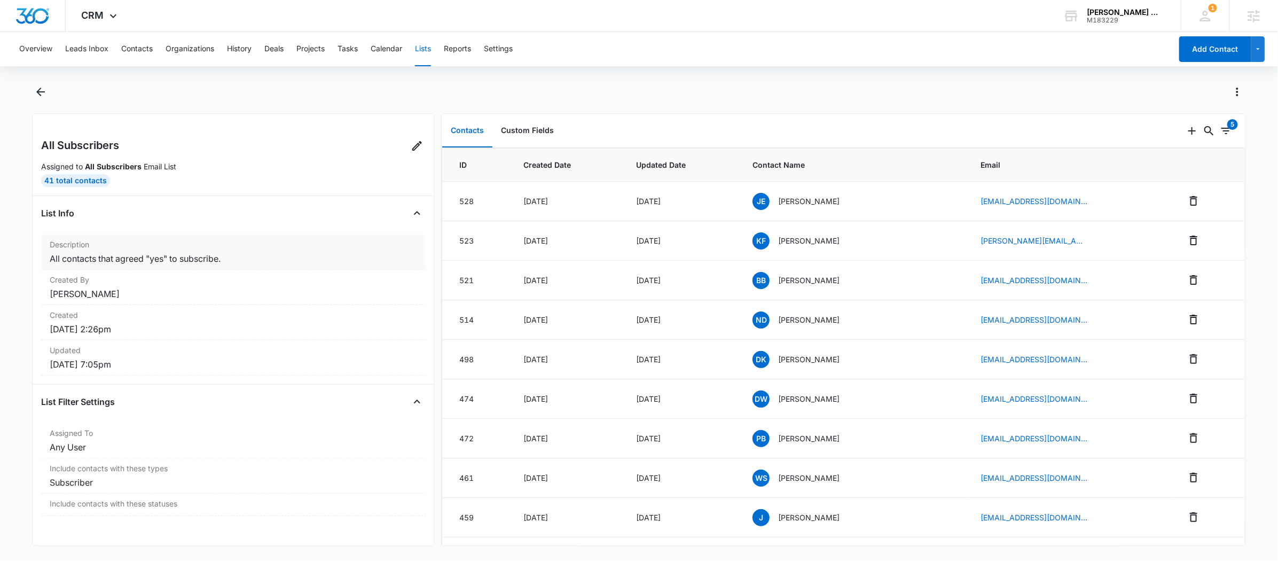
click at [207, 256] on dd "All contacts that agreed "yes" to subscribe." at bounding box center [233, 258] width 367 height 13
click at [414, 149] on icon at bounding box center [417, 145] width 13 height 13
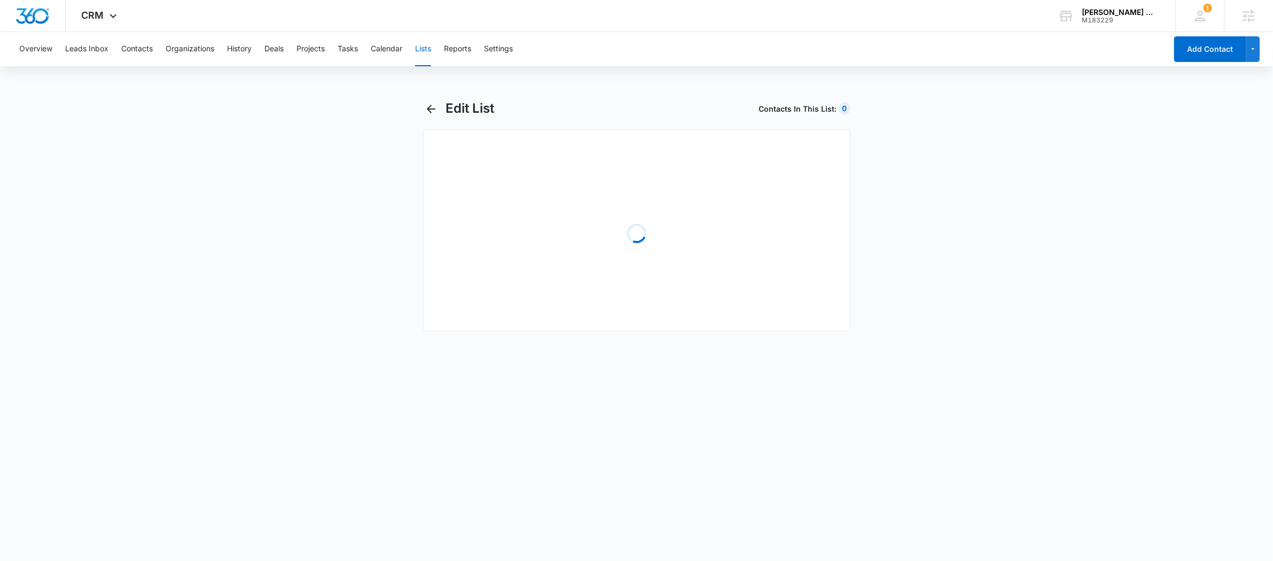
select select "31"
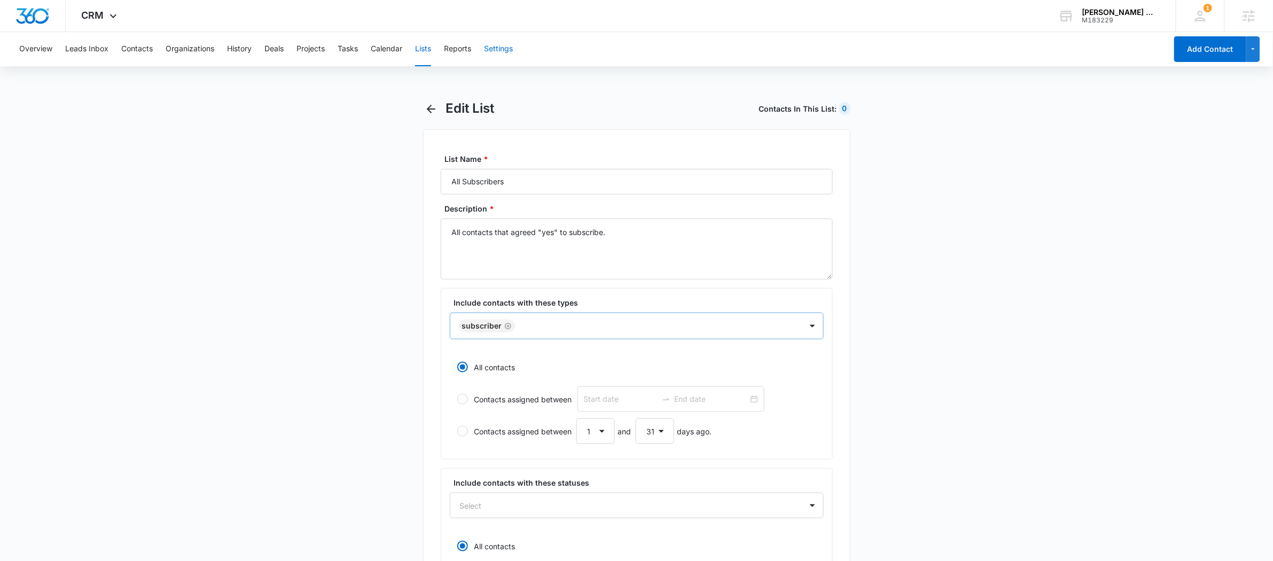
click at [506, 328] on icon "Remove Subscriber" at bounding box center [508, 326] width 6 height 6
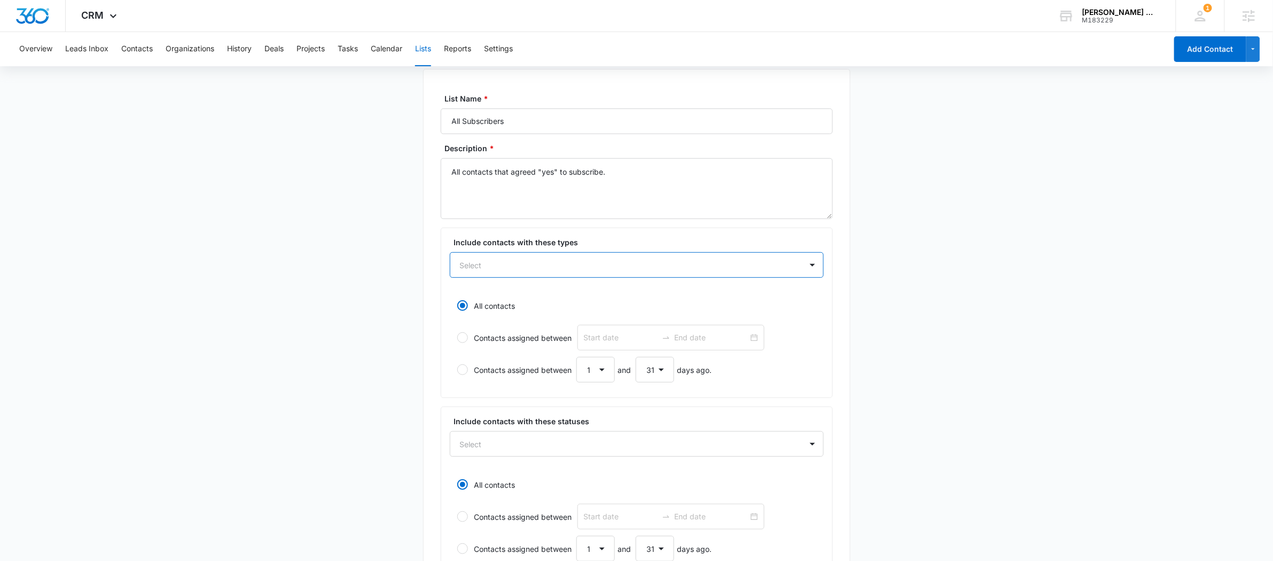
scroll to position [340, 0]
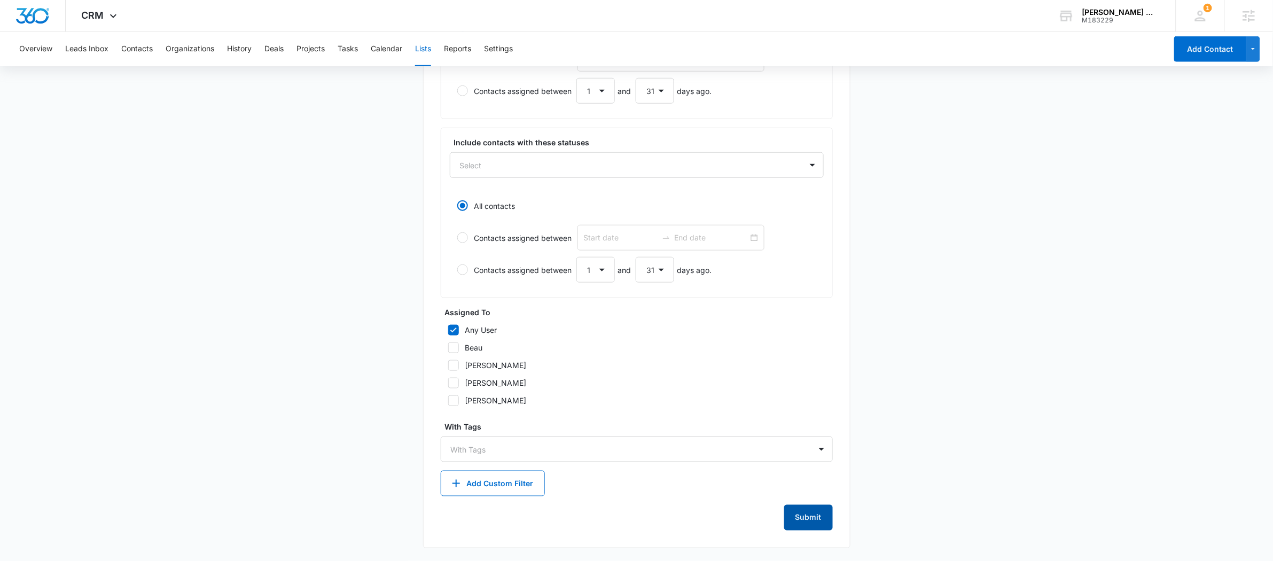
click at [813, 516] on button "Submit" at bounding box center [808, 518] width 49 height 26
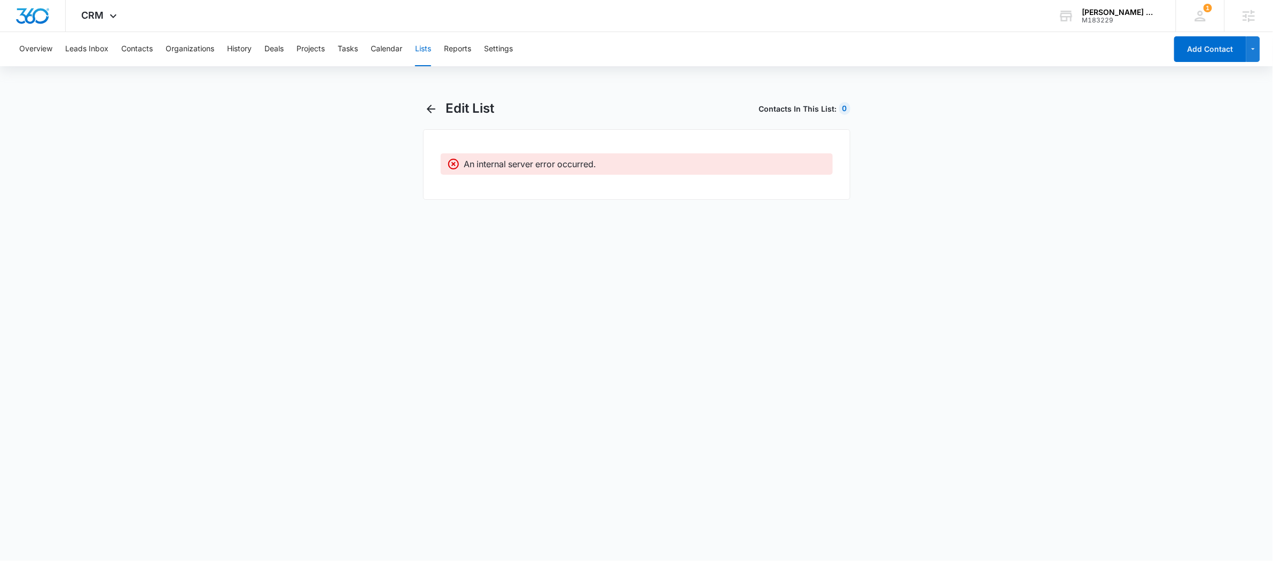
scroll to position [0, 0]
click at [433, 107] on icon "button" at bounding box center [433, 109] width 9 height 9
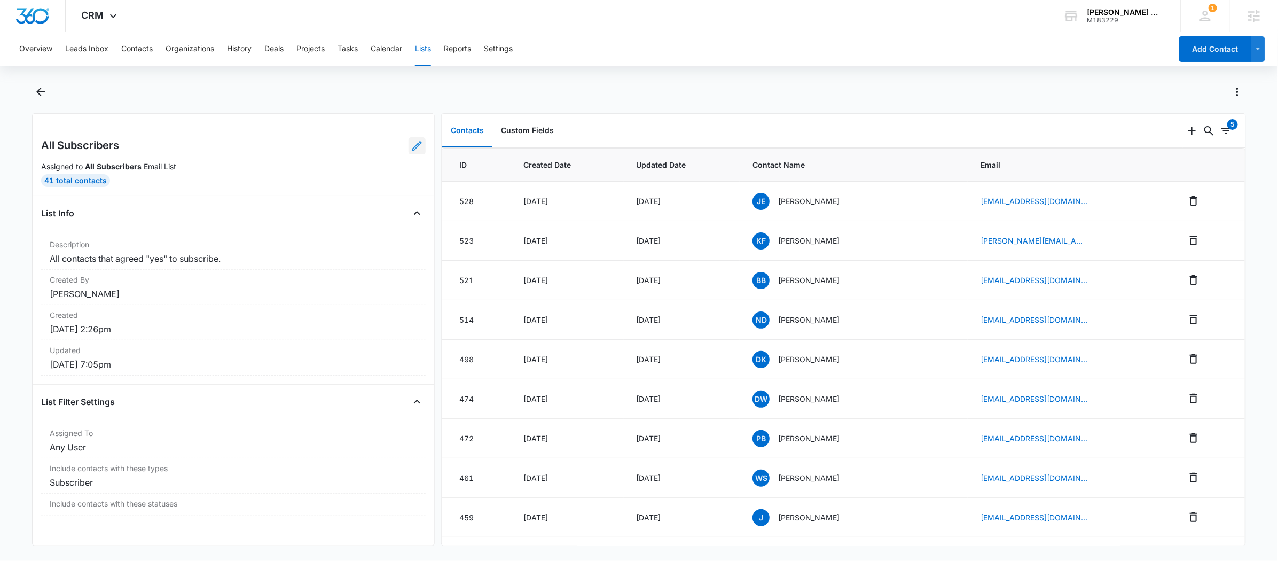
click at [412, 147] on icon at bounding box center [417, 146] width 10 height 10
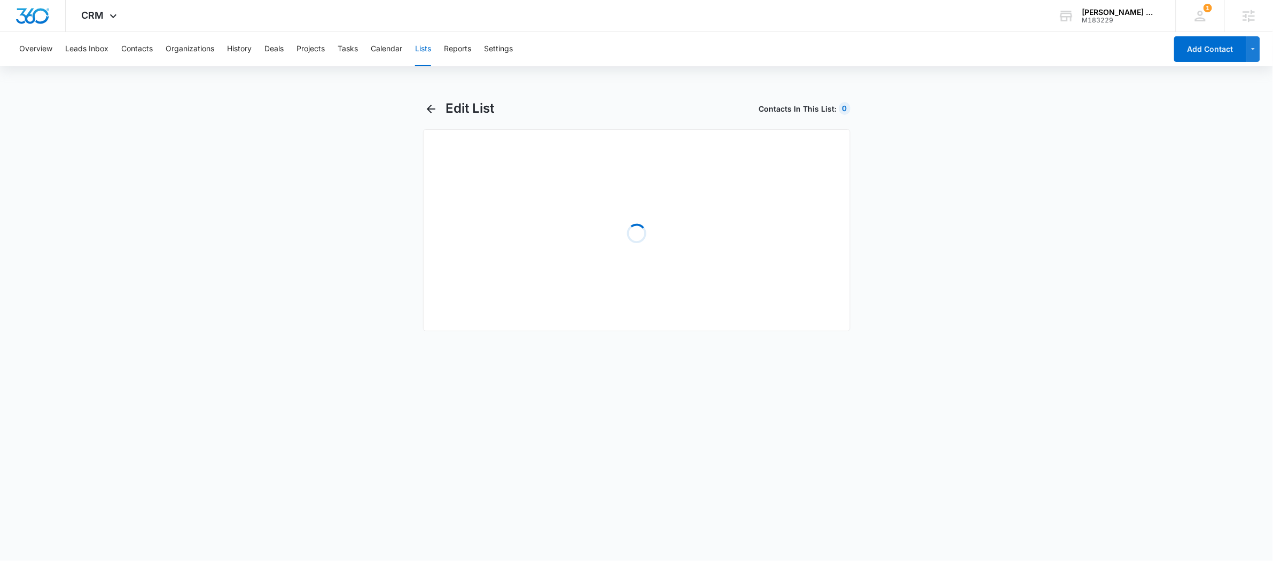
select select "31"
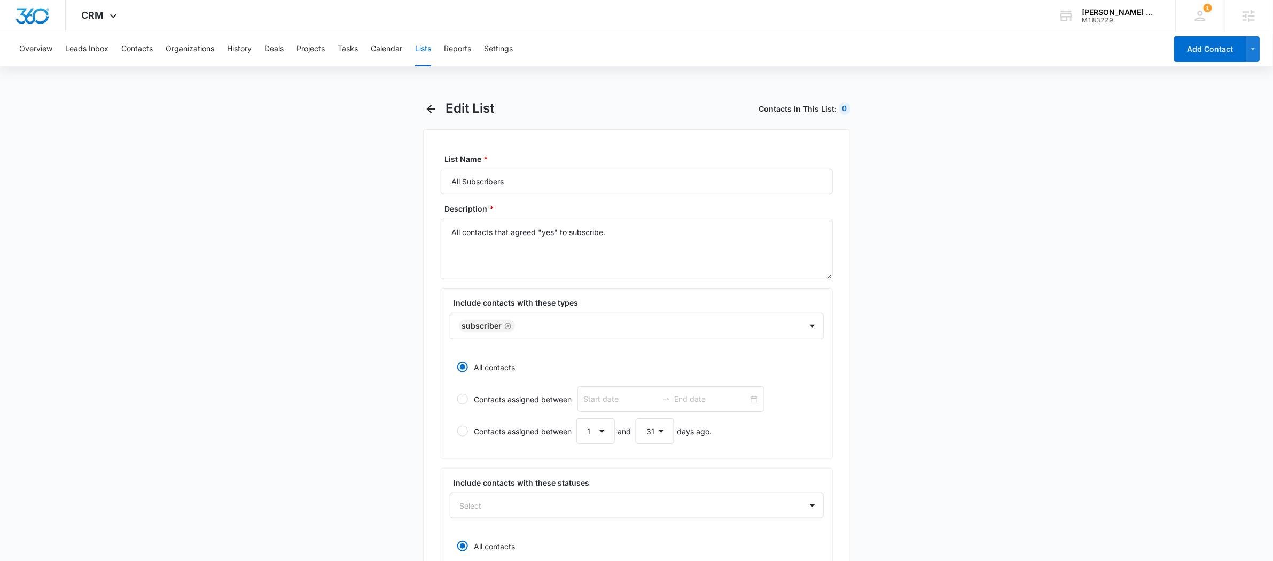
scroll to position [217, 0]
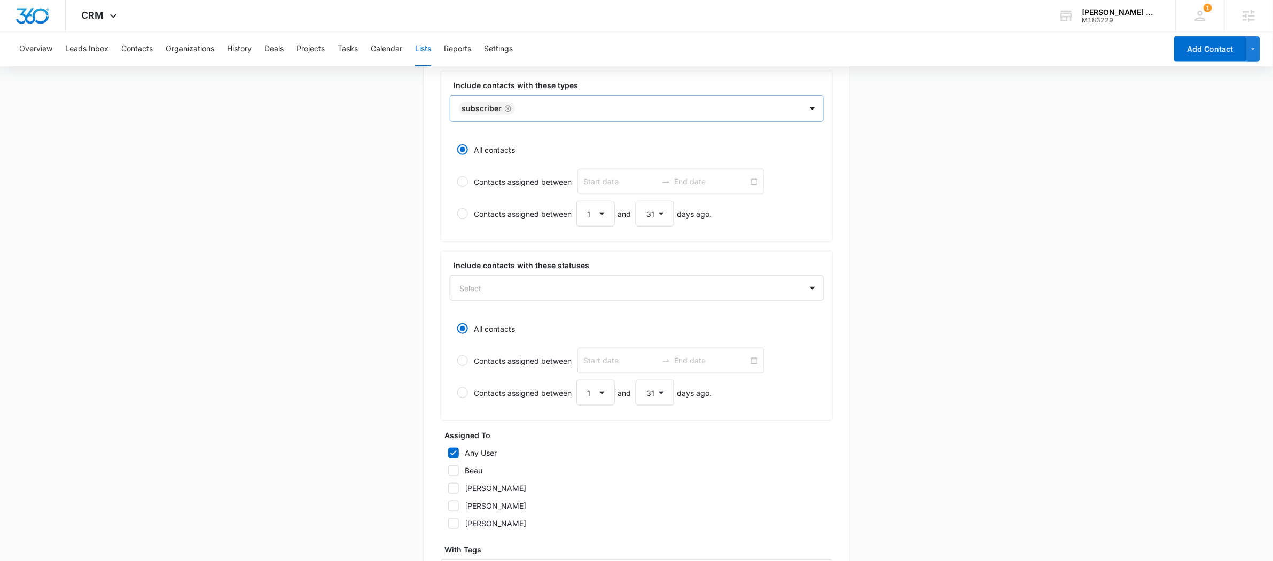
click at [505, 108] on icon "Remove Subscriber" at bounding box center [507, 109] width 7 height 8
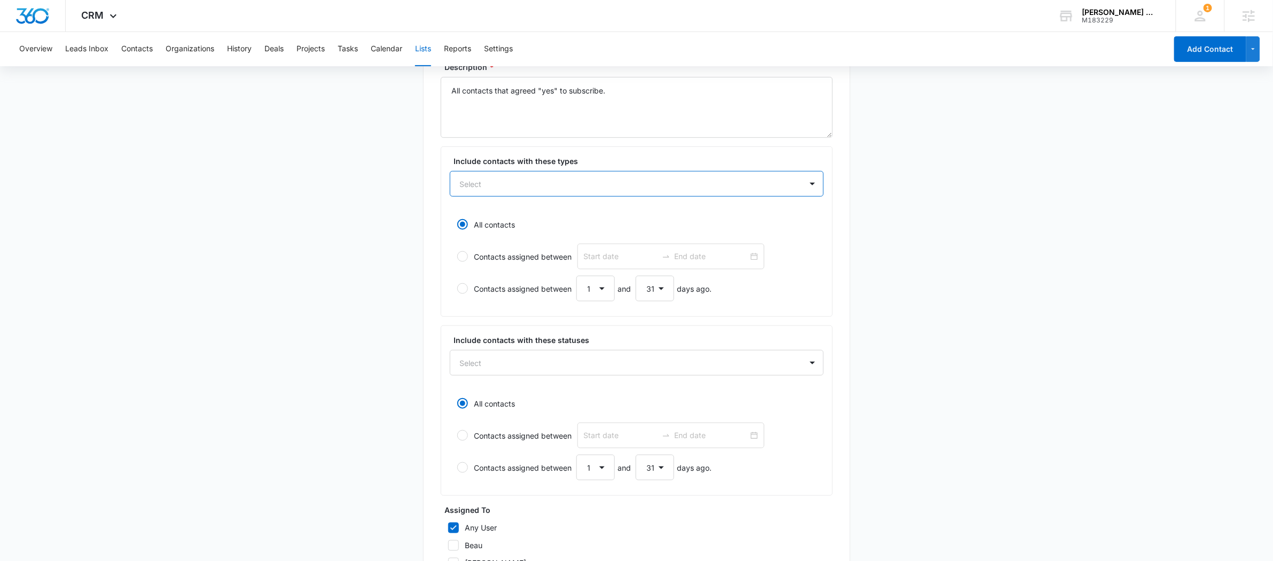
scroll to position [38, 0]
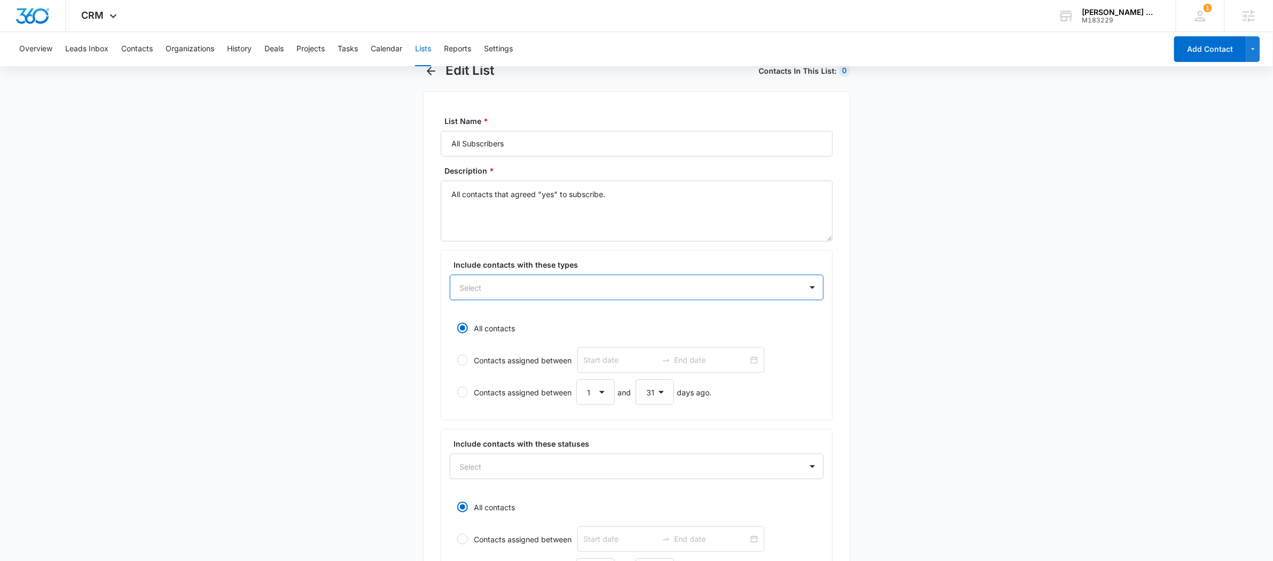
click at [359, 248] on main "Edit List Contacts In This List : 0 List Name * All Subscribers Description * A…" at bounding box center [636, 462] width 1273 height 800
click at [810, 292] on div at bounding box center [812, 287] width 17 height 17
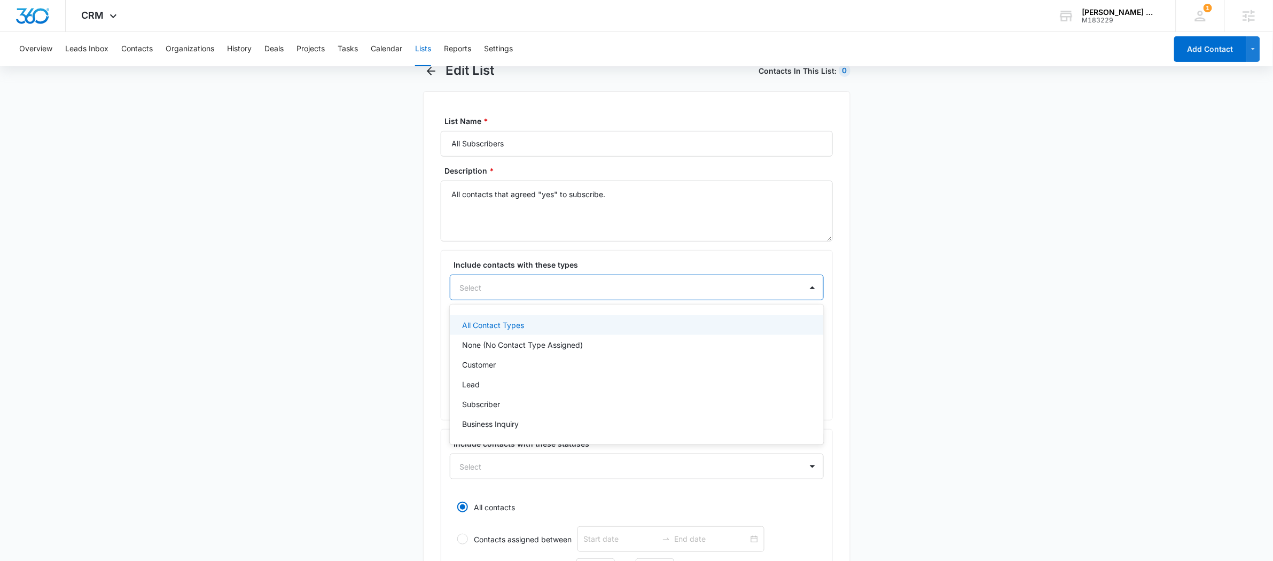
click at [549, 319] on div "All Contact Types" at bounding box center [637, 325] width 374 height 20
click at [359, 348] on main "Edit List Contacts In This List : 0 List Name * All Subscribers Description * A…" at bounding box center [636, 462] width 1273 height 801
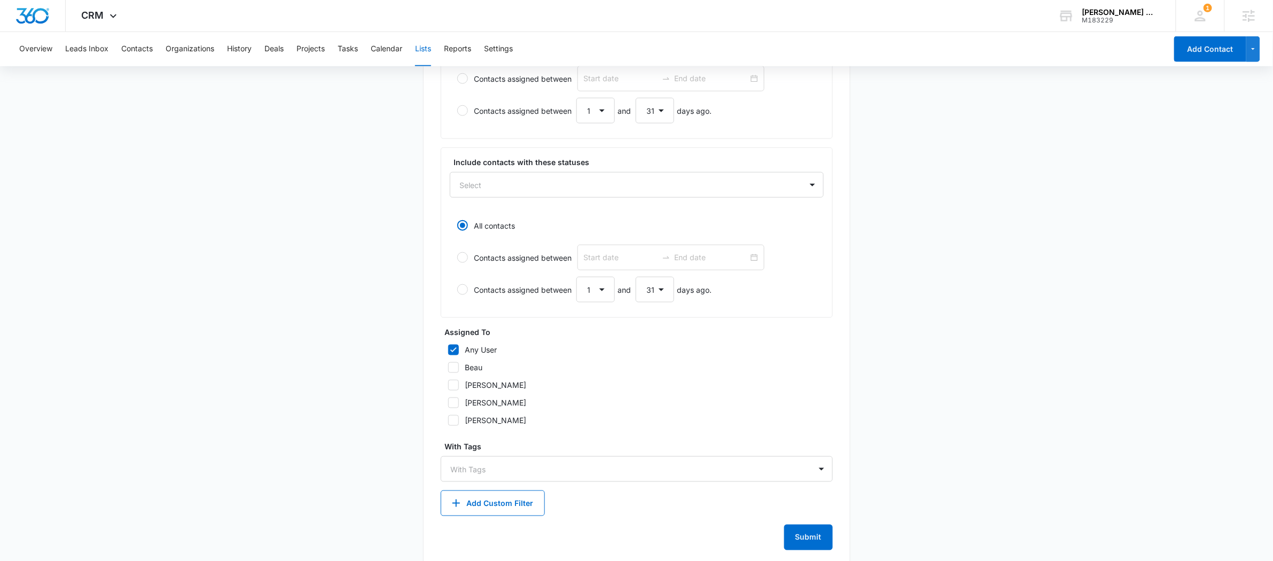
scroll to position [341, 0]
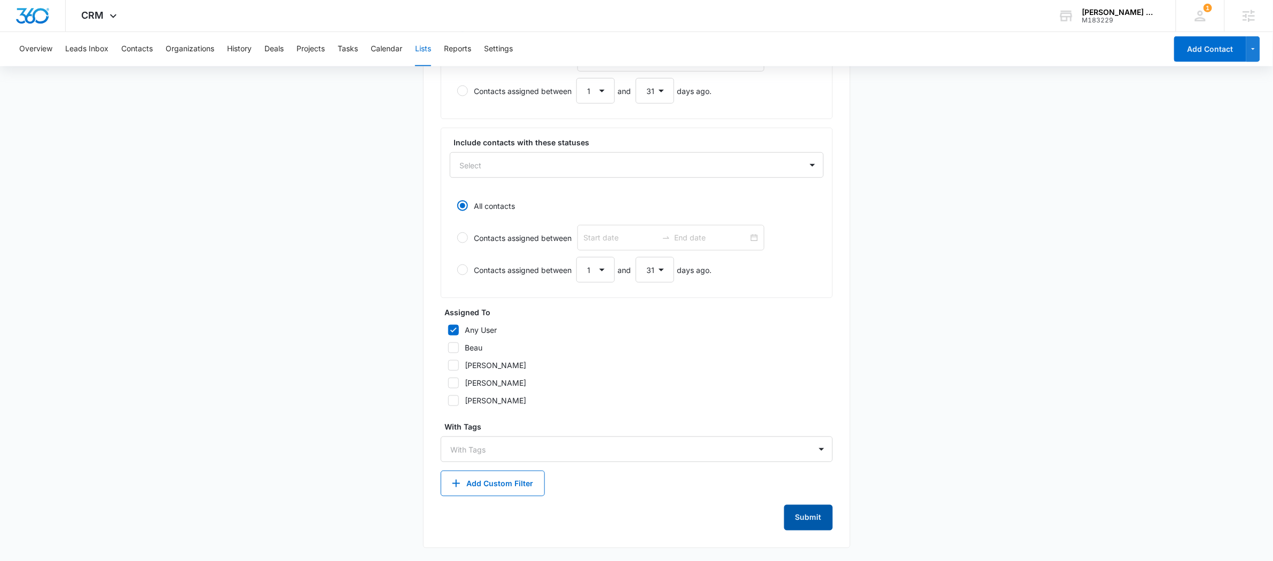
click at [811, 512] on button "Submit" at bounding box center [808, 518] width 49 height 26
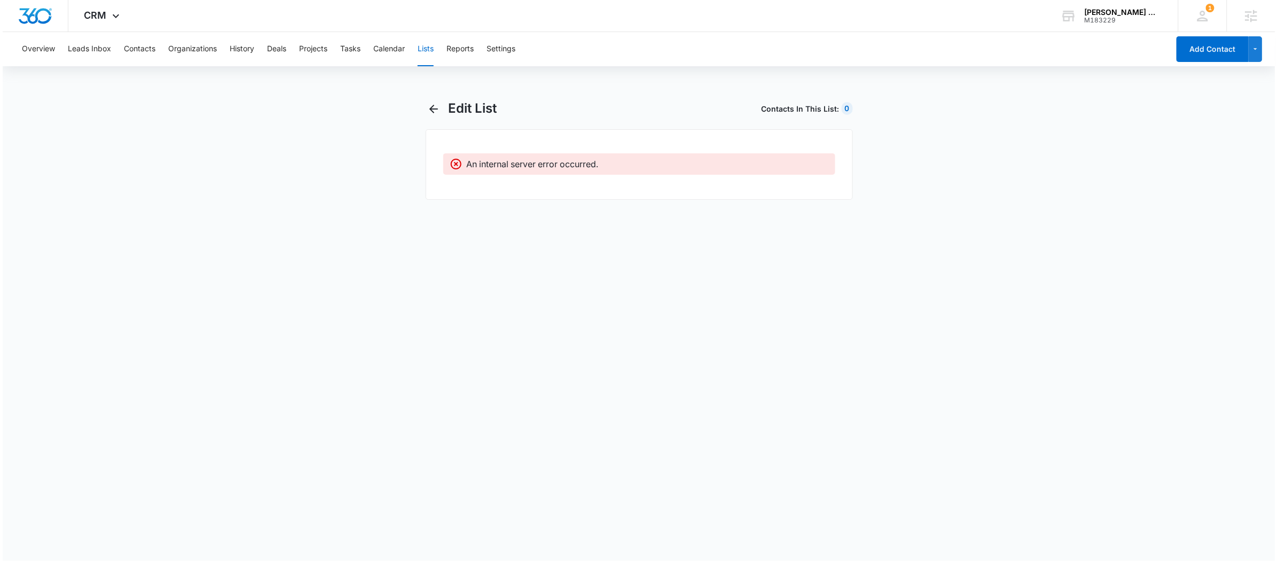
scroll to position [0, 0]
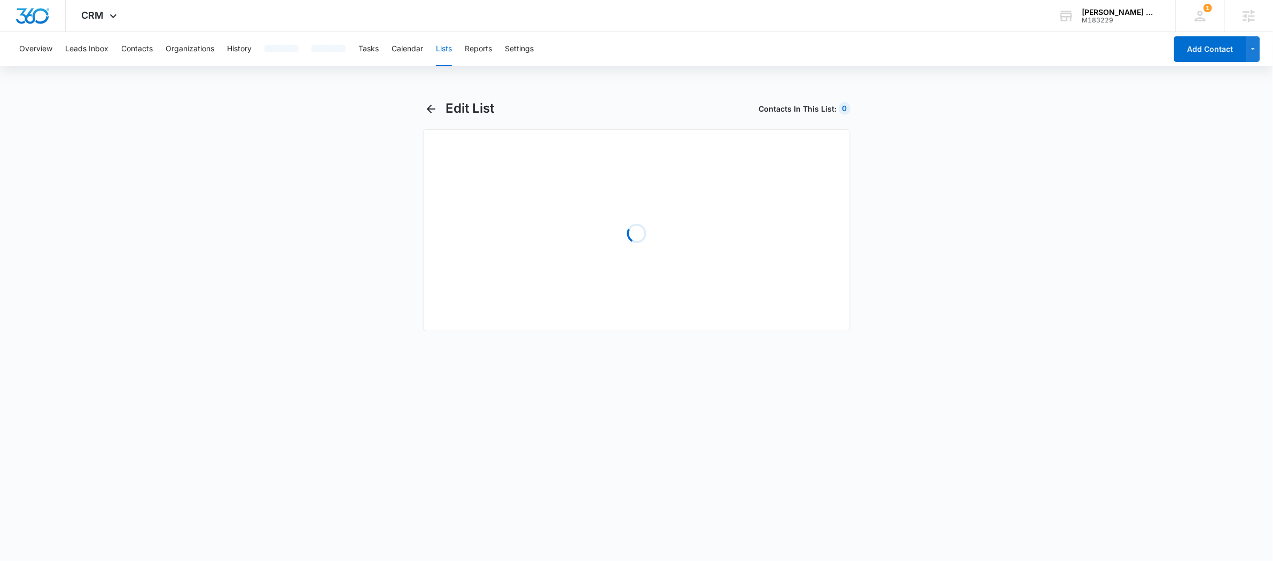
select select "31"
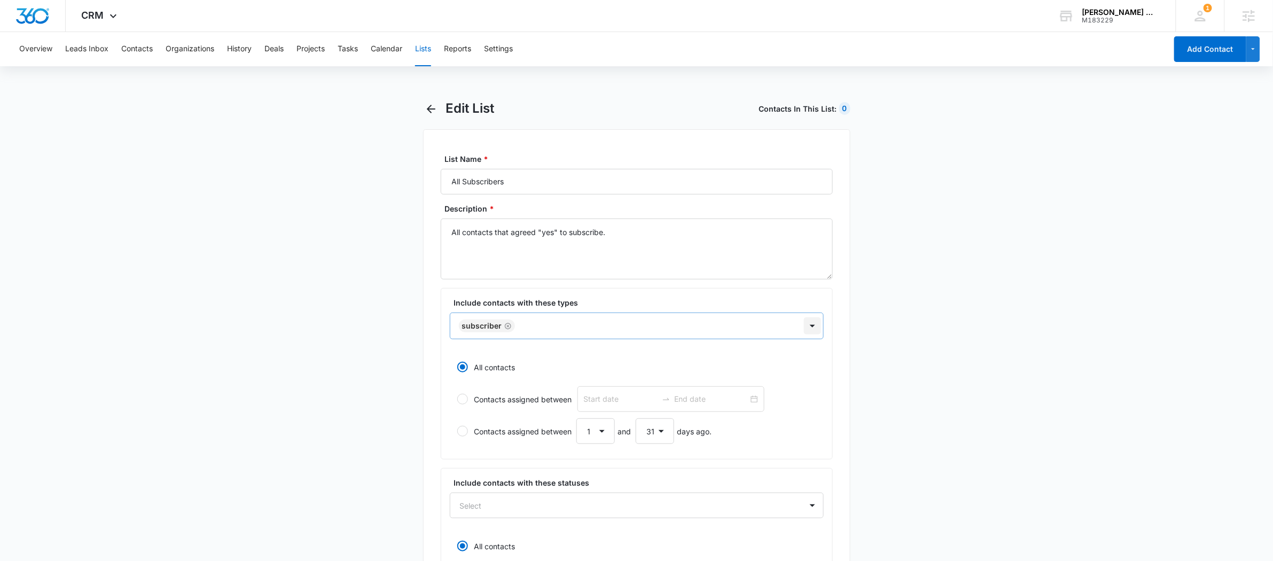
click at [805, 330] on div at bounding box center [812, 325] width 17 height 17
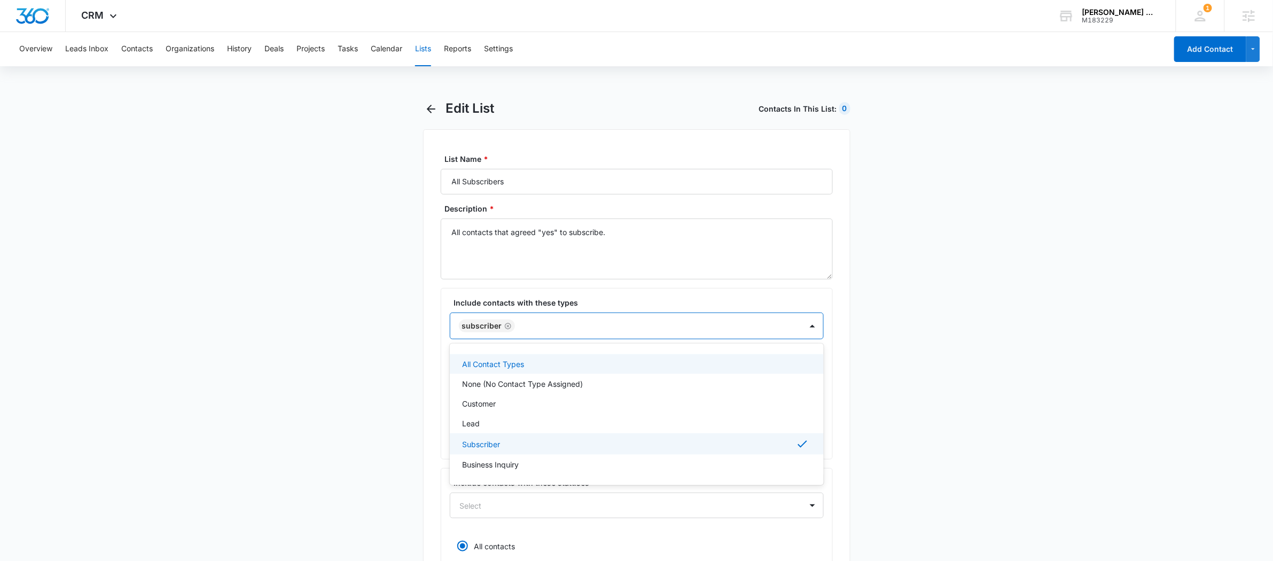
click at [513, 364] on p "All Contact Types" at bounding box center [494, 363] width 62 height 11
click at [515, 390] on p "None (No Contact Type Assigned)" at bounding box center [523, 385] width 121 height 11
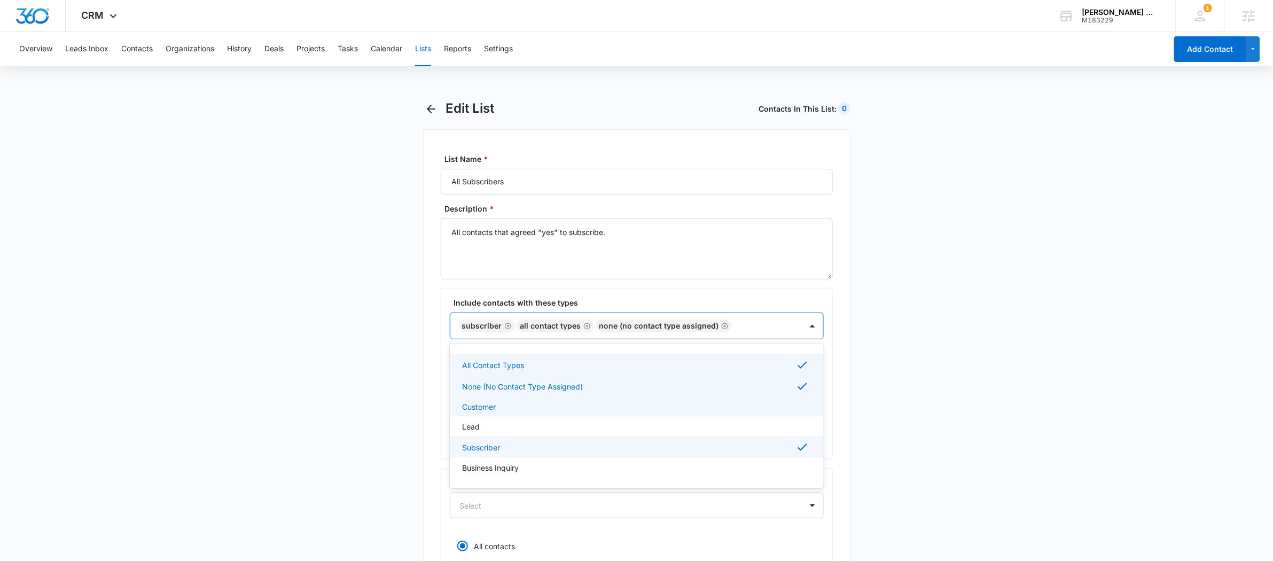
click at [511, 404] on div "Customer" at bounding box center [636, 406] width 346 height 11
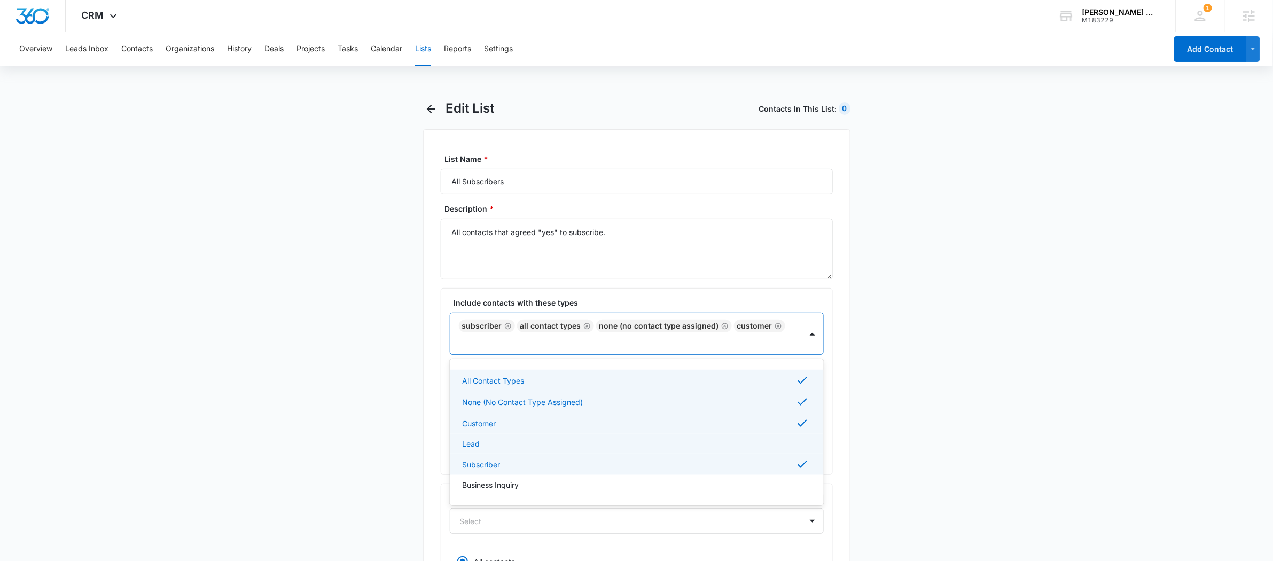
click at [508, 438] on div "Lead" at bounding box center [636, 443] width 346 height 11
click at [503, 483] on p "Business Inquiry" at bounding box center [491, 487] width 57 height 11
click at [893, 390] on main "Edit List Contacts In This List : 0 List Name * All Subscribers Description * A…" at bounding box center [636, 509] width 1273 height 818
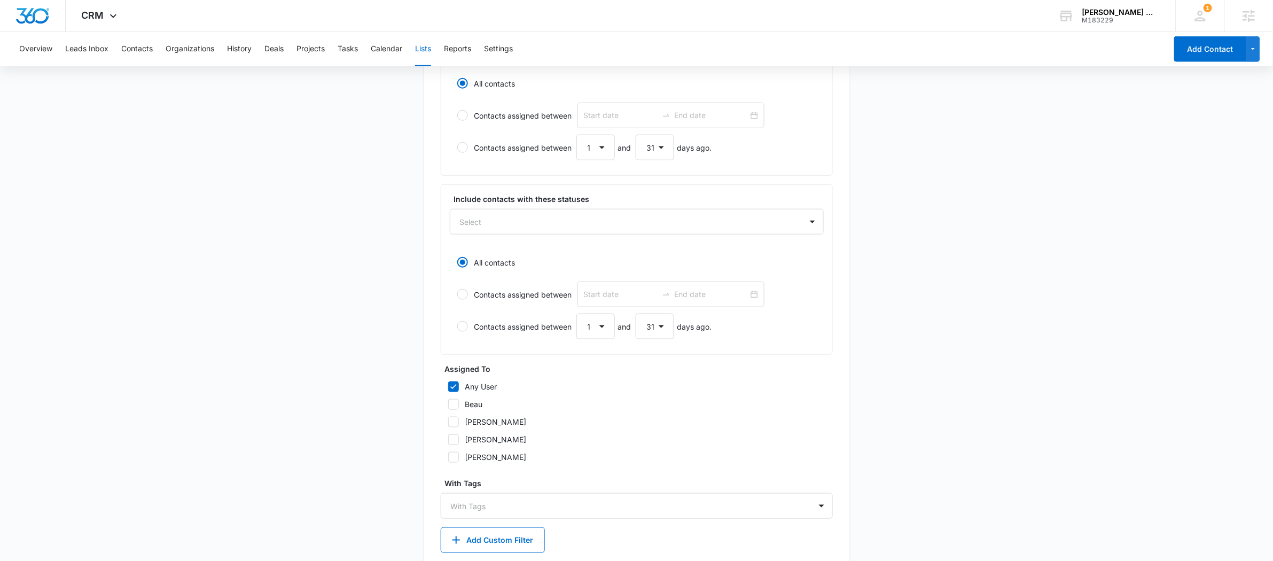
scroll to position [358, 0]
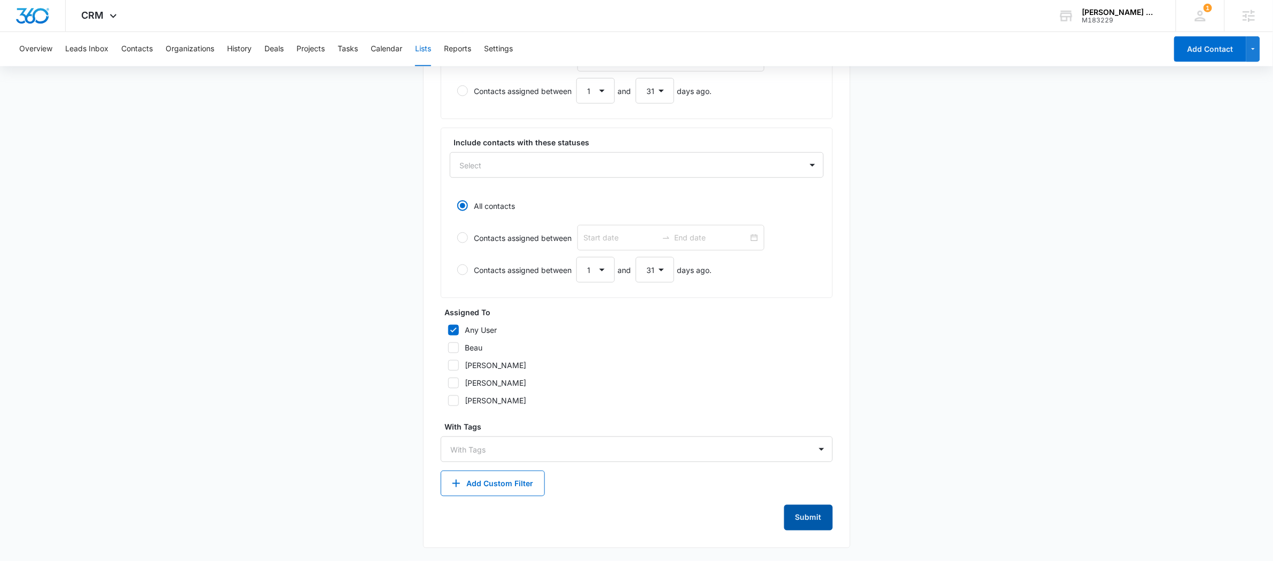
click at [808, 521] on button "Submit" at bounding box center [808, 518] width 49 height 26
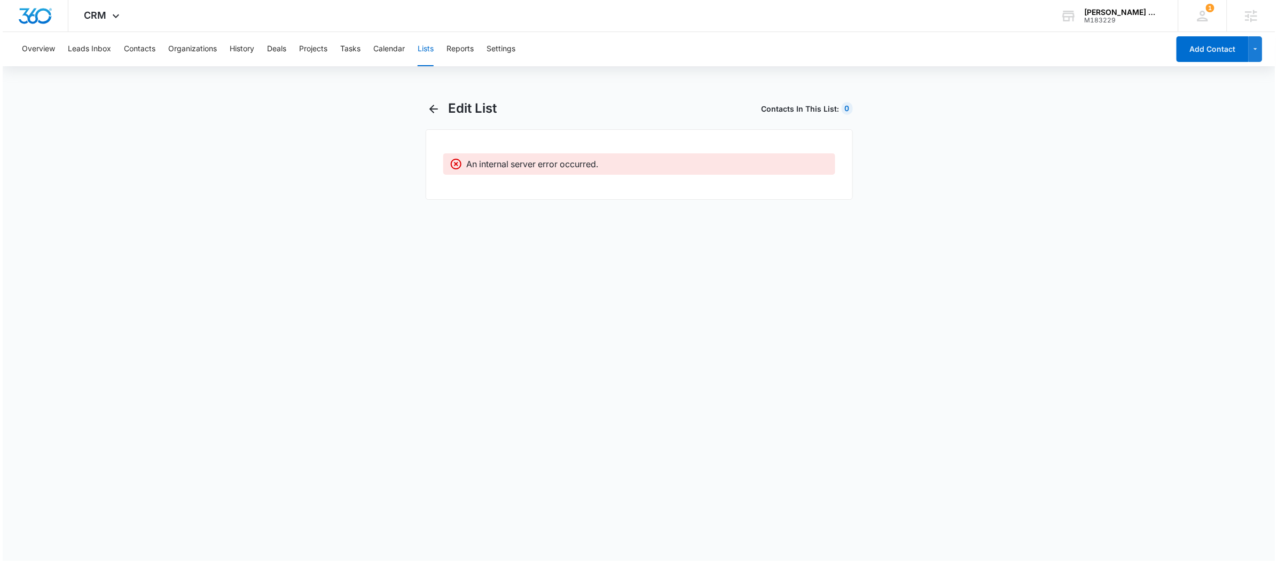
scroll to position [0, 0]
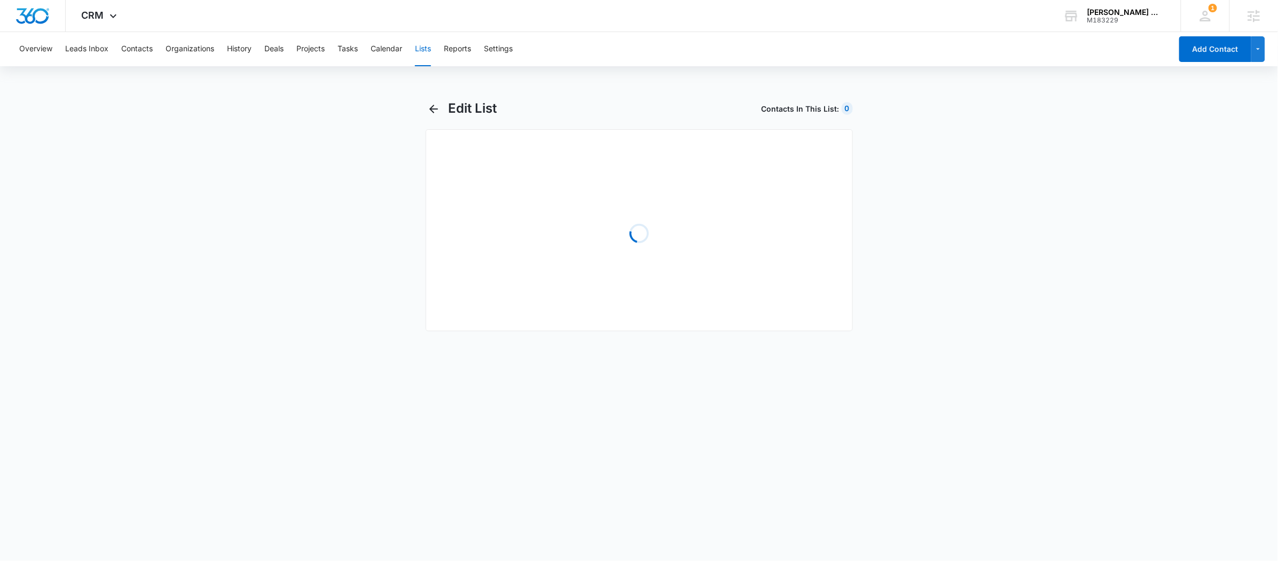
select select "31"
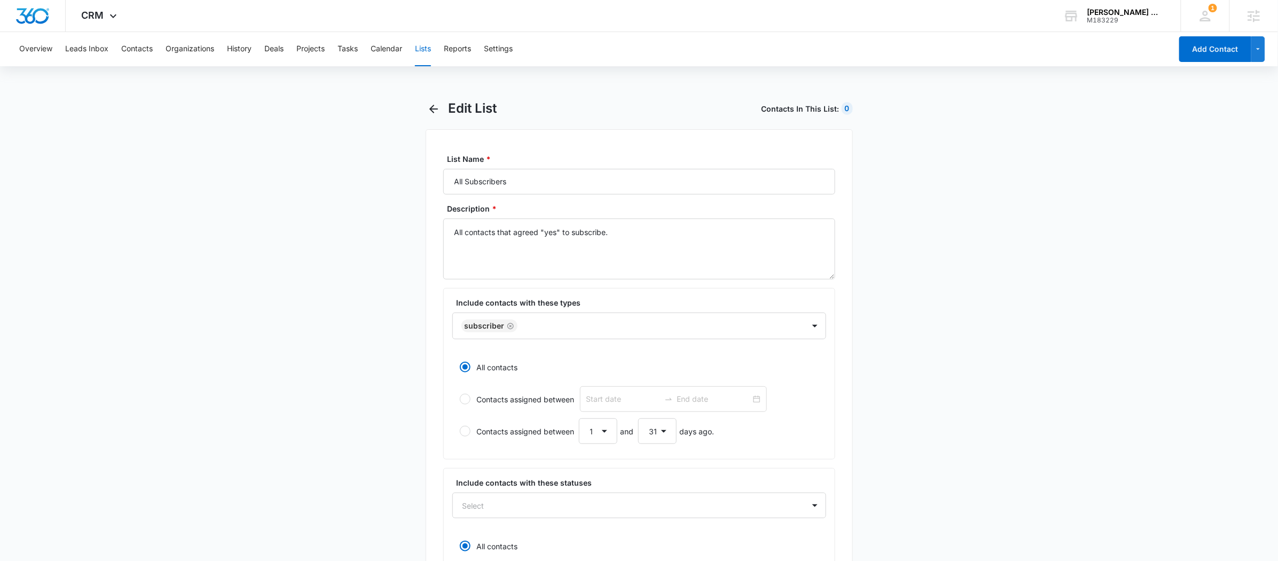
radio input "true"
click at [506, 326] on icon "Remove Subscriber" at bounding box center [507, 326] width 7 height 8
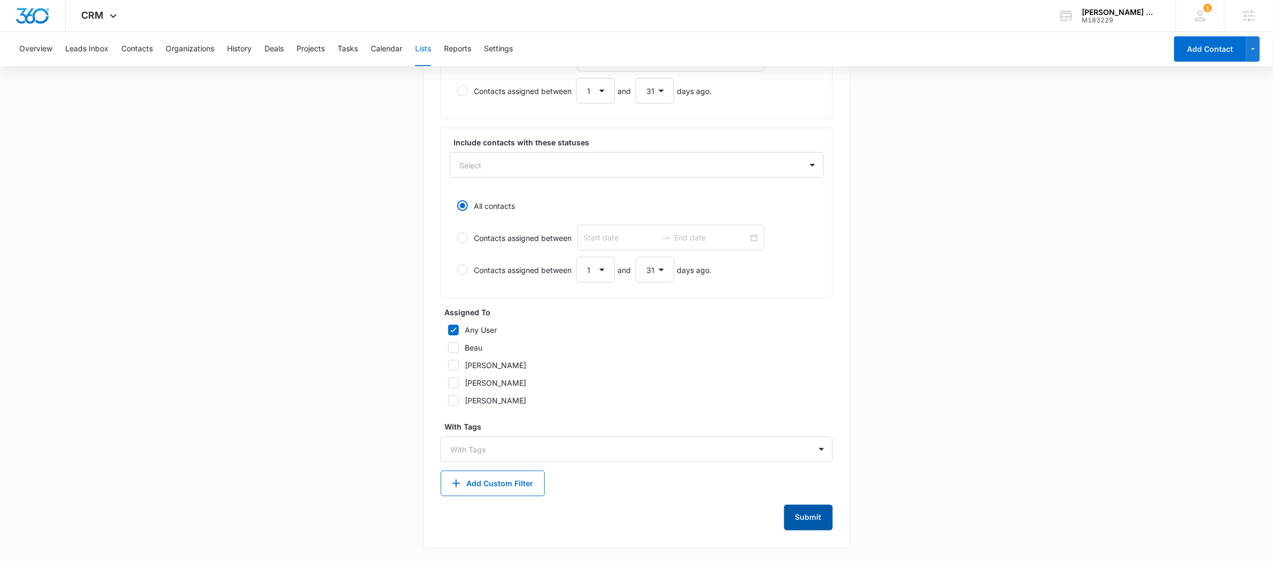
click at [800, 517] on button "Submit" at bounding box center [808, 518] width 49 height 26
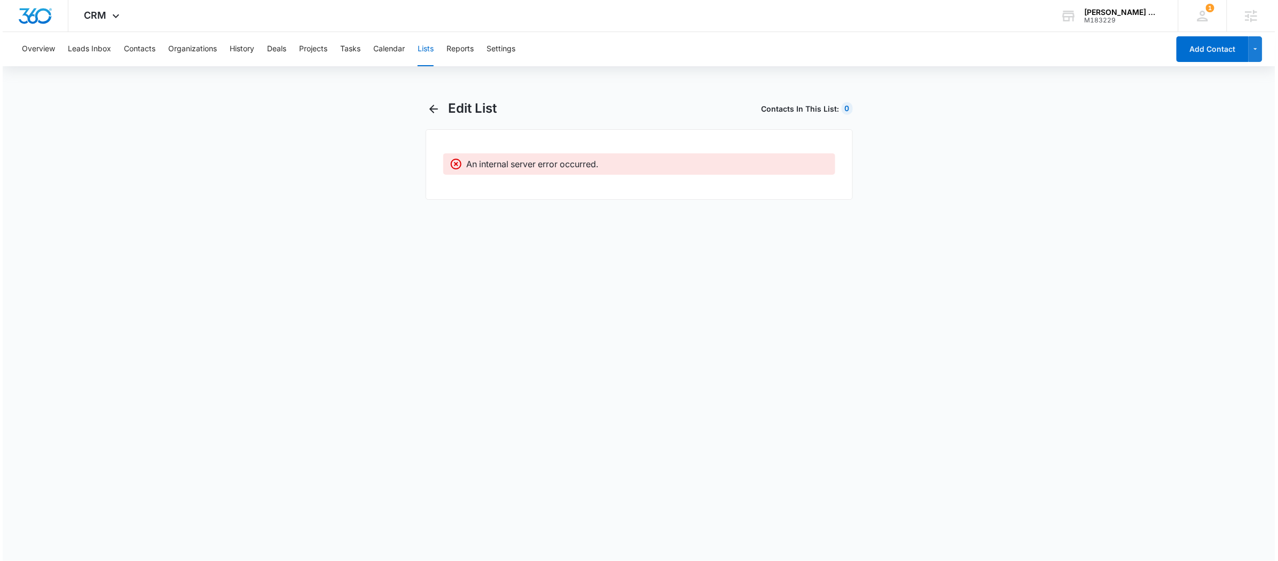
scroll to position [0, 0]
click at [425, 47] on button "Lists" at bounding box center [423, 49] width 16 height 34
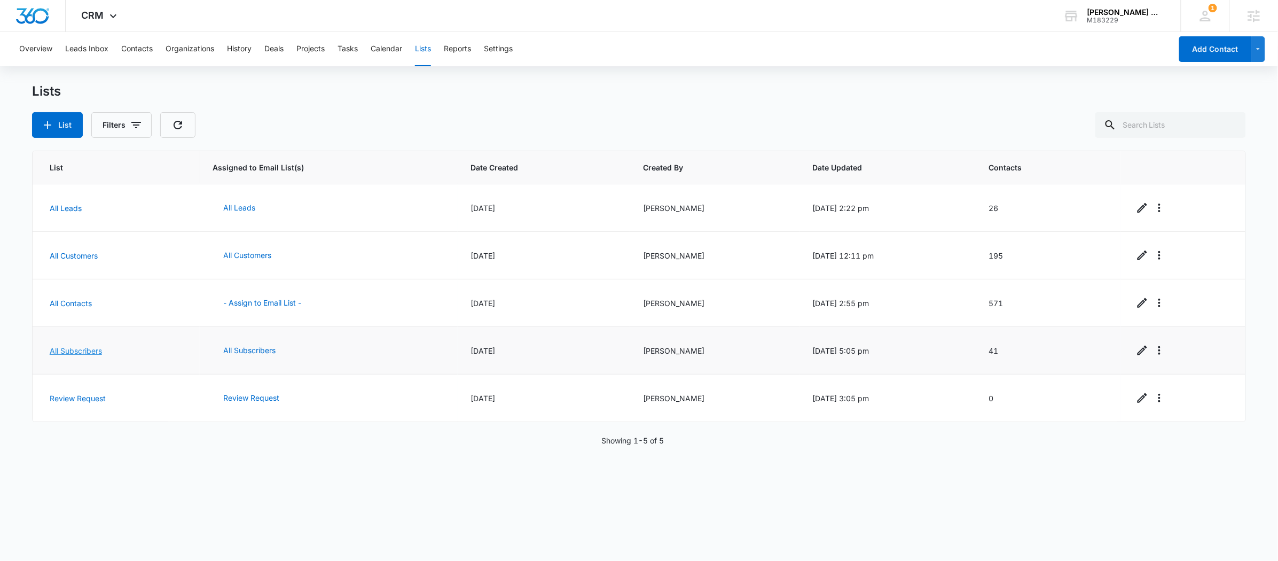
click at [93, 348] on link "All Subscribers" at bounding box center [76, 350] width 52 height 9
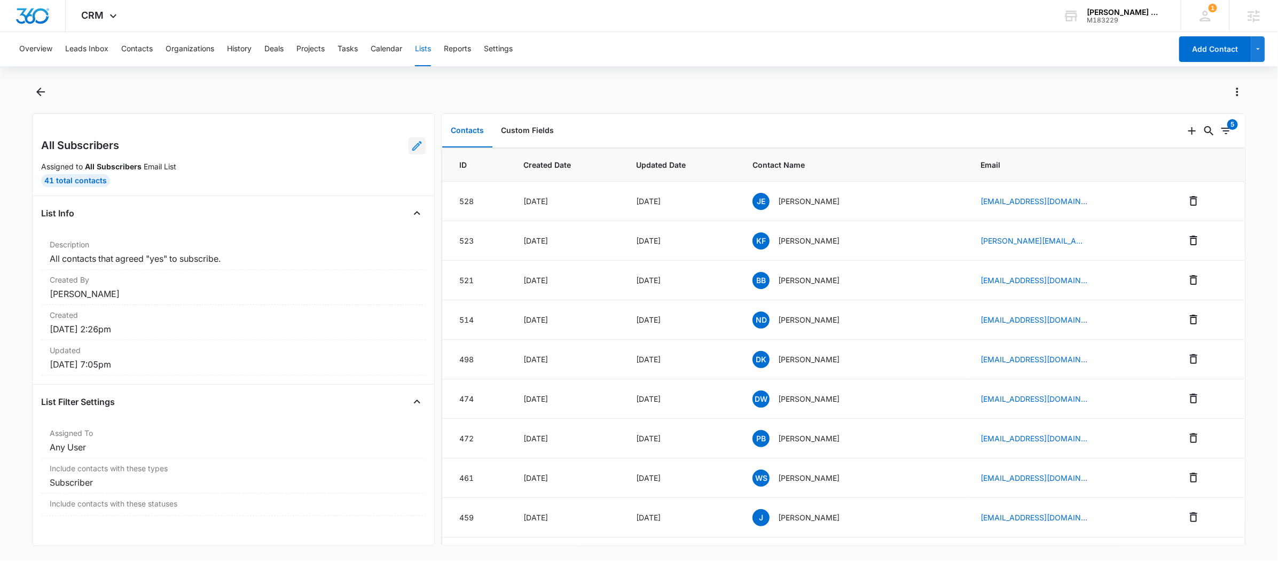
click at [414, 149] on icon at bounding box center [417, 145] width 13 height 13
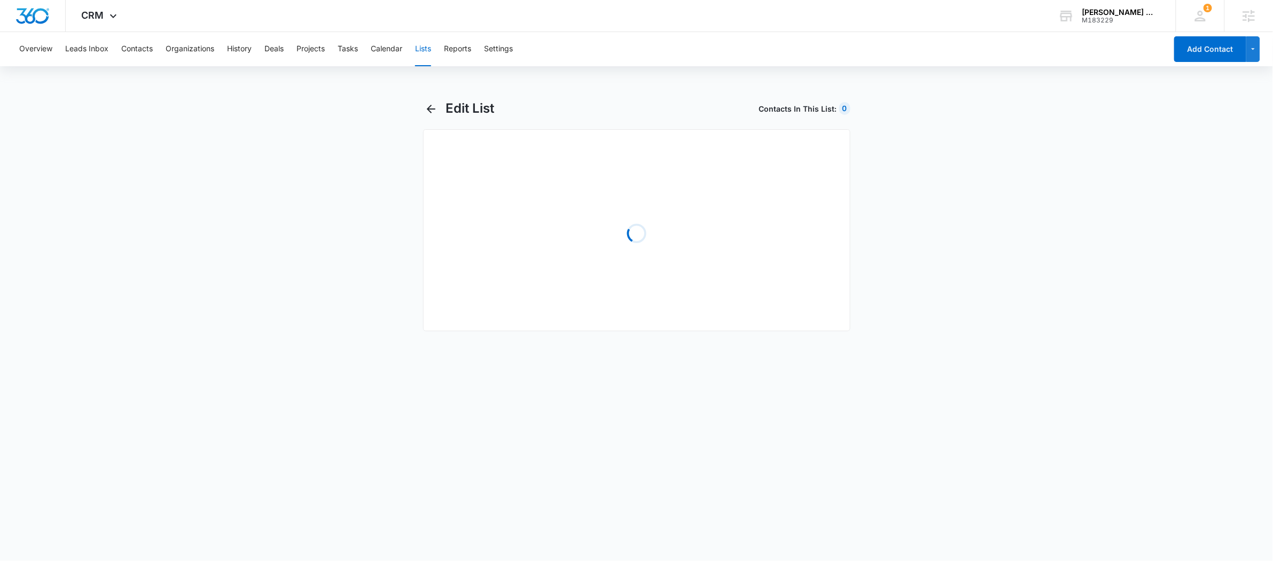
select select "31"
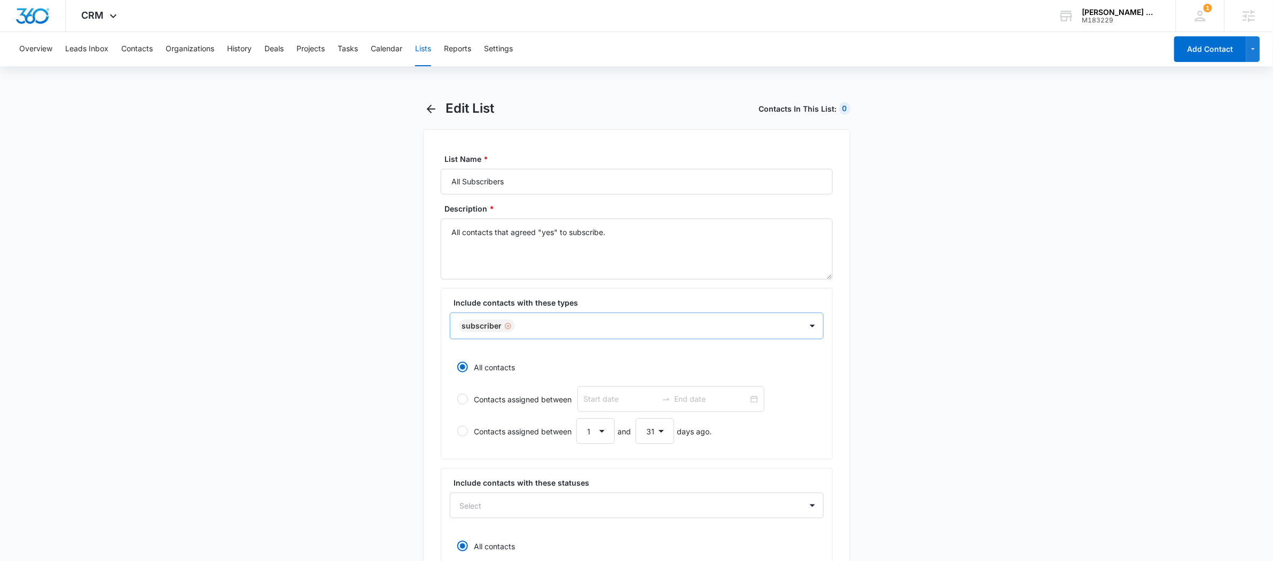
click at [503, 328] on div "Remove Subscriber" at bounding box center [507, 325] width 10 height 7
click at [465, 320] on div at bounding box center [624, 325] width 328 height 13
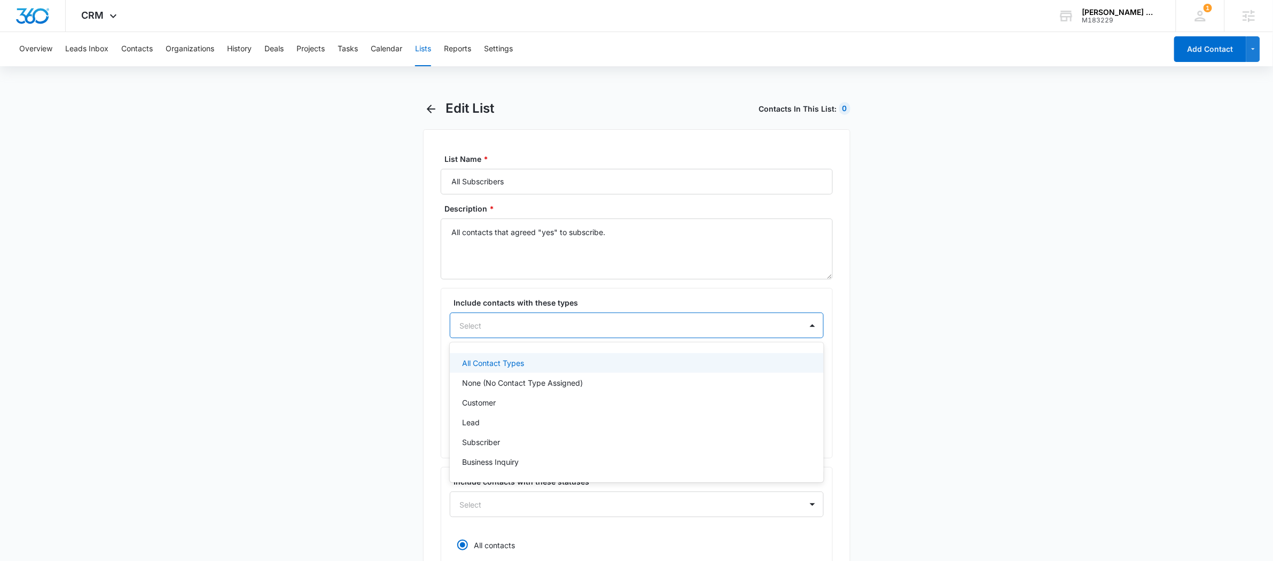
click at [475, 361] on p "All Contact Types" at bounding box center [494, 362] width 62 height 11
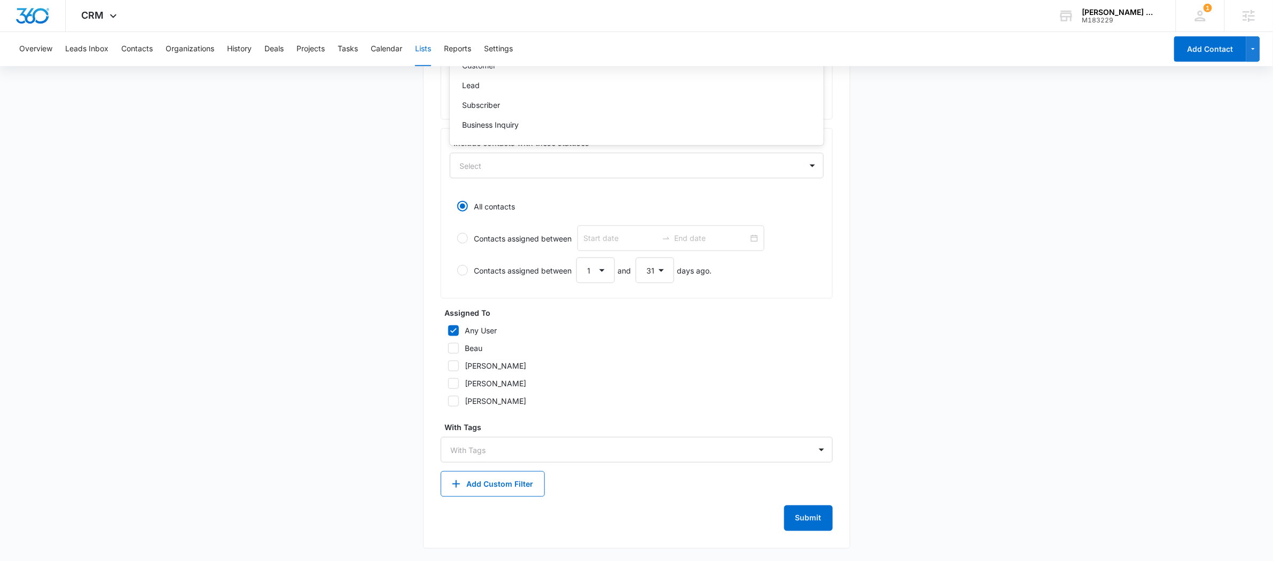
scroll to position [338, 0]
click at [819, 522] on button "Submit" at bounding box center [808, 520] width 49 height 26
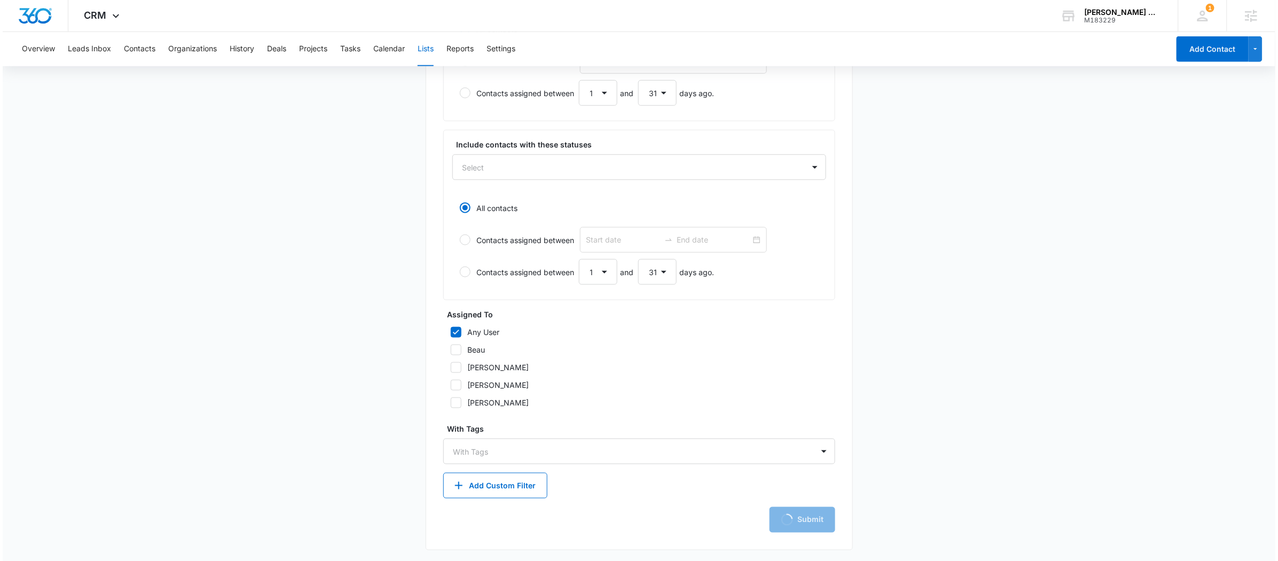
scroll to position [0, 0]
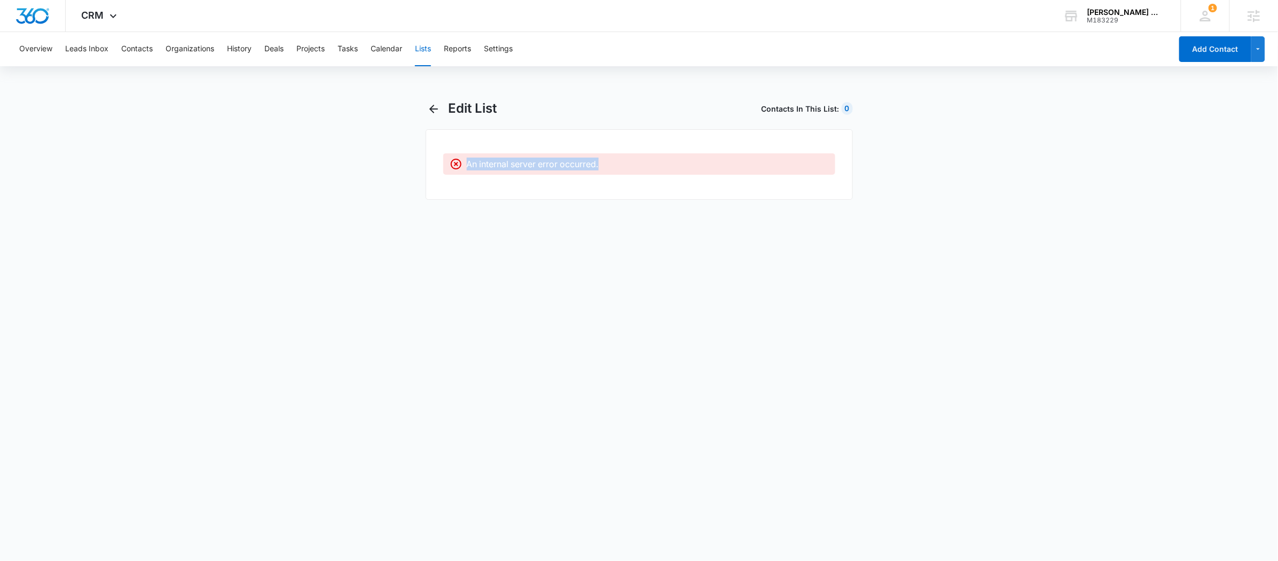
drag, startPoint x: 467, startPoint y: 166, endPoint x: 606, endPoint y: 163, distance: 138.9
click at [606, 163] on div "An internal server error occurred." at bounding box center [648, 164] width 362 height 13
copy p "An internal server error occurred."
click at [507, 293] on body "CRM Apps Reputation Forms CRM Email Social POS Content Ads Intelligence Files B…" at bounding box center [639, 280] width 1278 height 561
click at [441, 109] on button "button" at bounding box center [434, 108] width 17 height 17
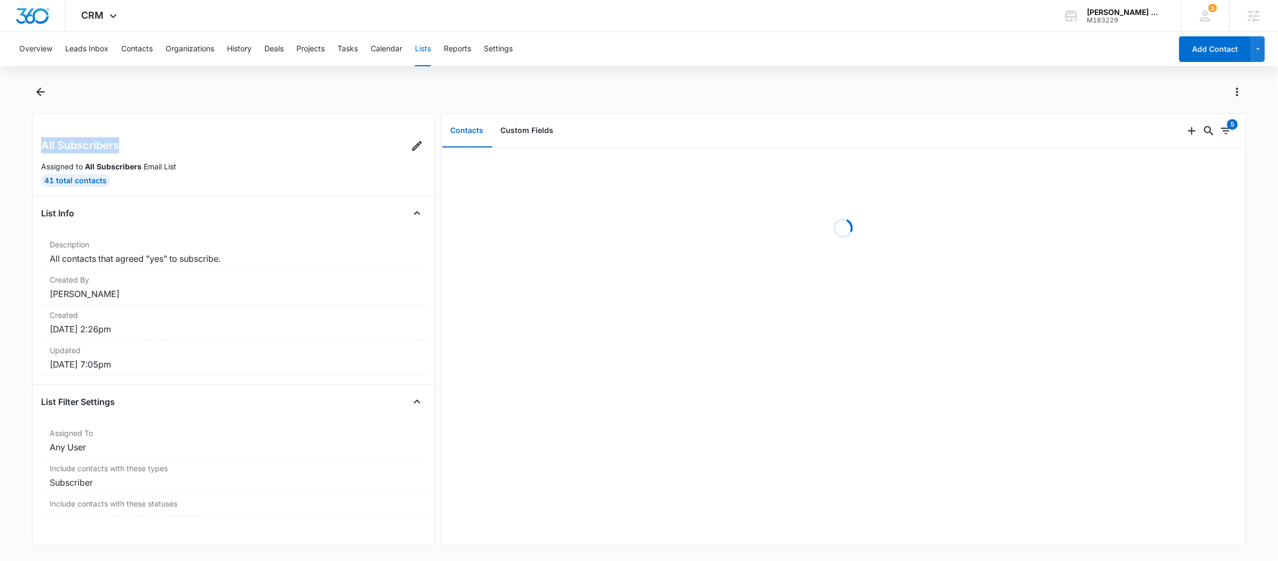
drag, startPoint x: 136, startPoint y: 150, endPoint x: 42, endPoint y: 149, distance: 94.5
click at [42, 149] on div "All Subscribers" at bounding box center [233, 147] width 385 height 21
copy h2 "All Subscribers"
